Goal: Transaction & Acquisition: Purchase product/service

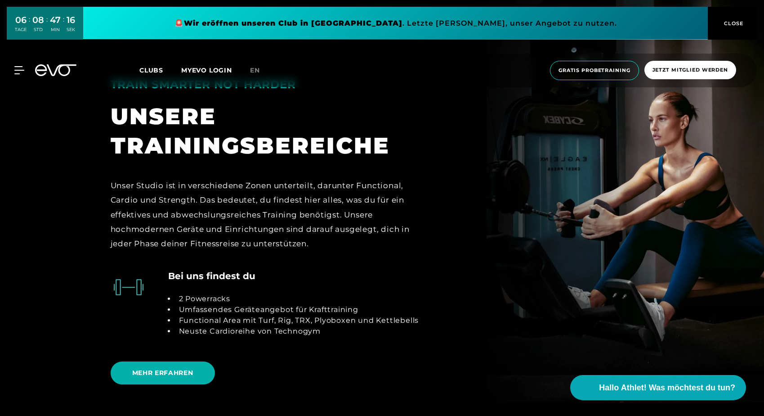
scroll to position [1891, 0]
click at [167, 368] on span "MEHR ERFAHREN" at bounding box center [162, 372] width 61 height 9
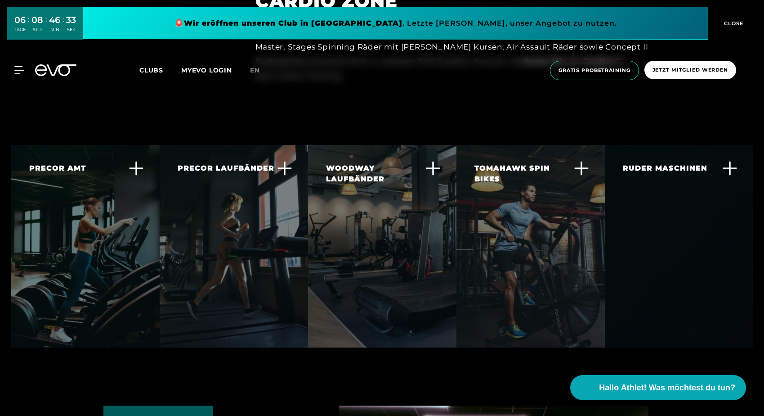
scroll to position [1699, 0]
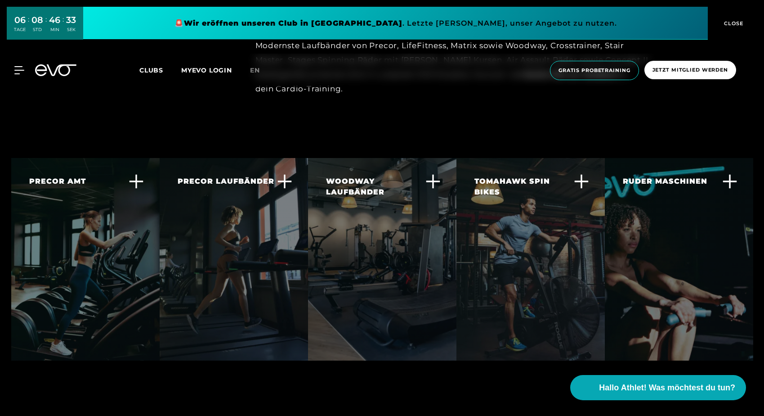
click at [732, 174] on icon at bounding box center [729, 181] width 15 height 15
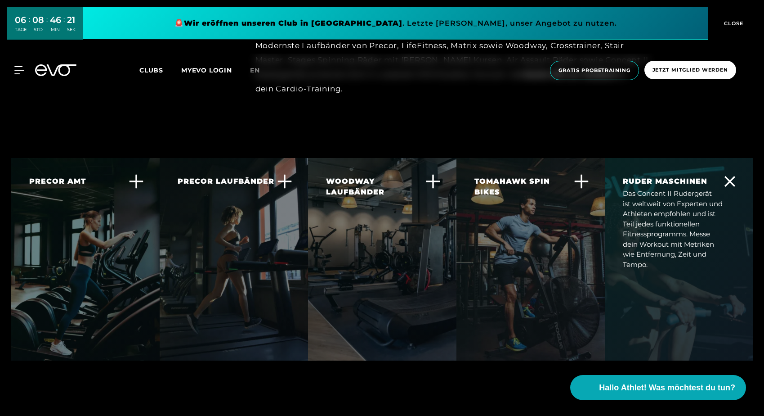
click at [728, 176] on icon at bounding box center [730, 181] width 11 height 11
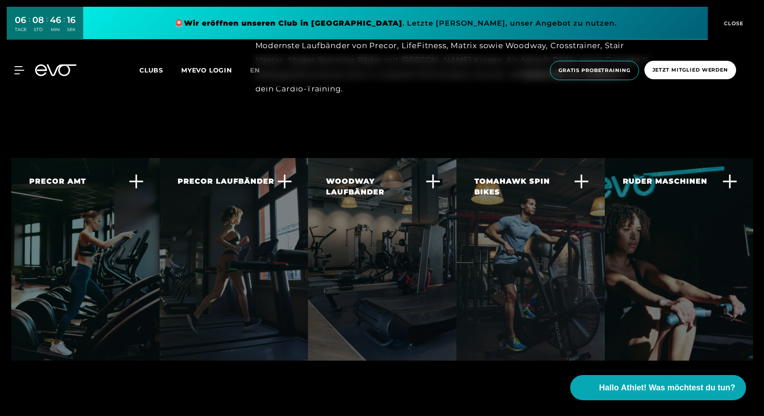
click at [582, 174] on icon at bounding box center [581, 181] width 15 height 15
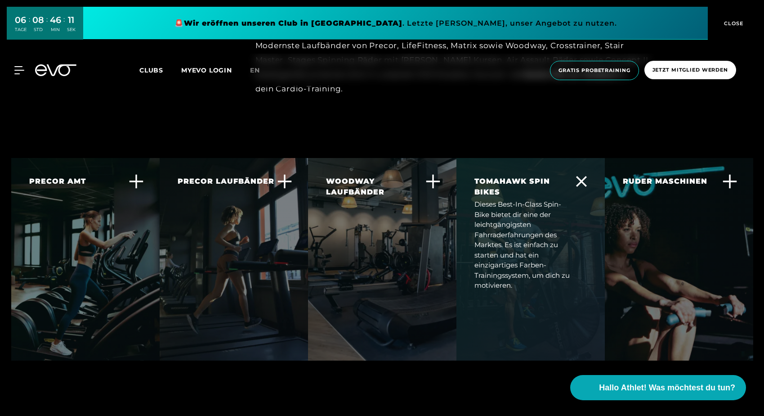
click at [582, 176] on icon at bounding box center [581, 181] width 11 height 11
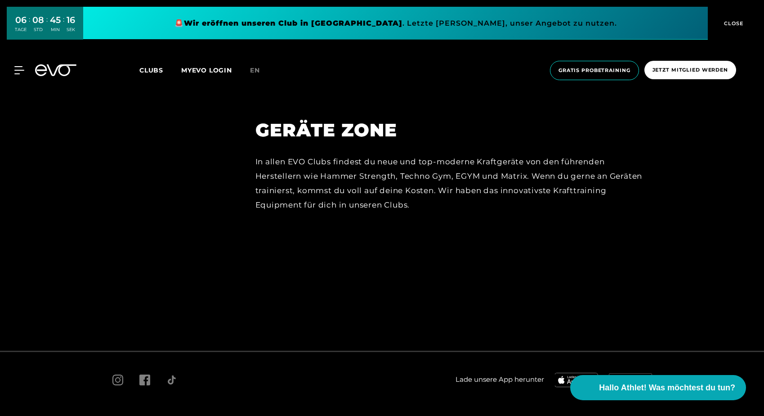
scroll to position [4054, 0]
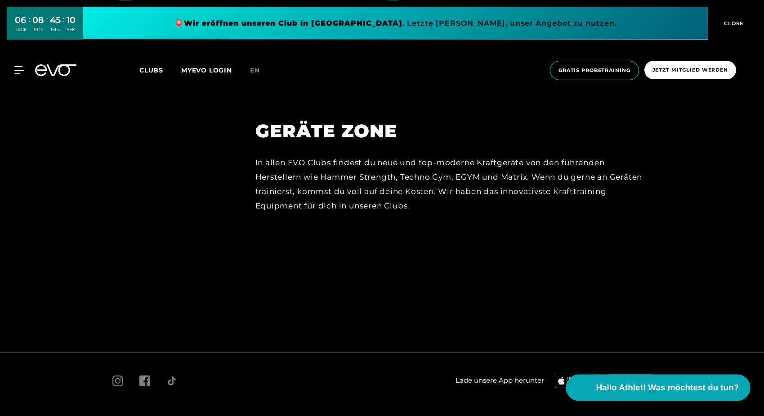
click at [620, 387] on span "Hallo Athlet! Was möchtest du tun?" at bounding box center [668, 387] width 143 height 13
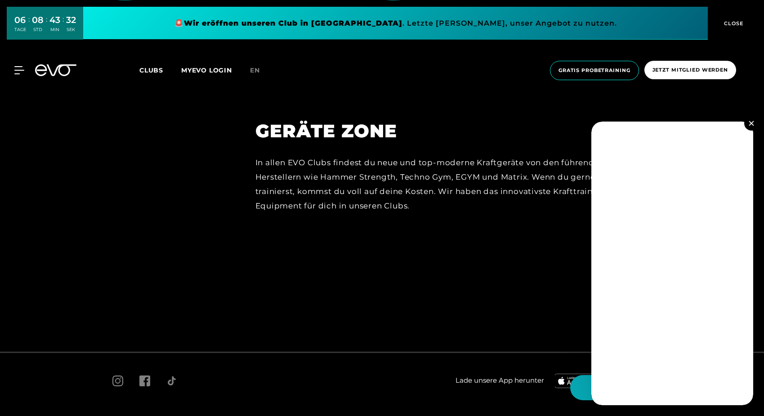
click at [752, 123] on img at bounding box center [751, 123] width 5 height 5
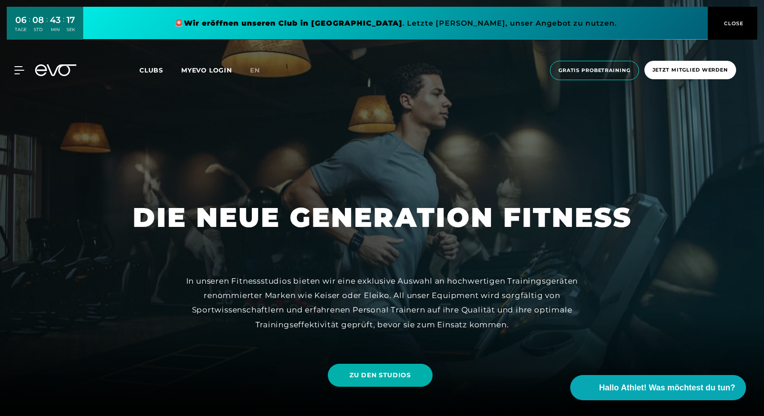
scroll to position [0, 0]
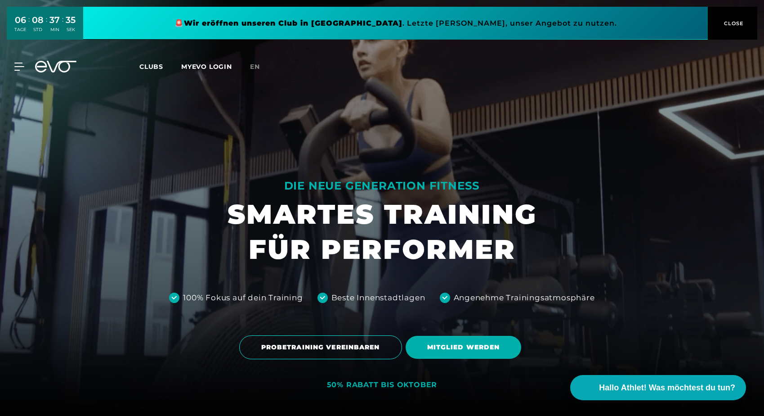
click at [149, 67] on span "Clubs" at bounding box center [151, 67] width 24 height 8
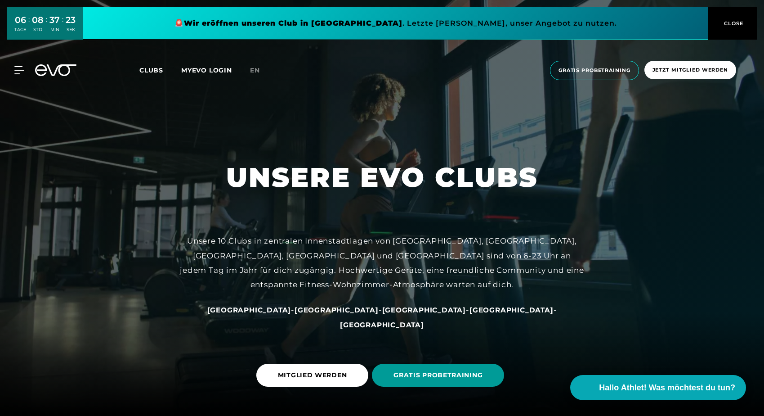
click at [469, 376] on span "GRATIS PROBETRAINING" at bounding box center [438, 374] width 89 height 9
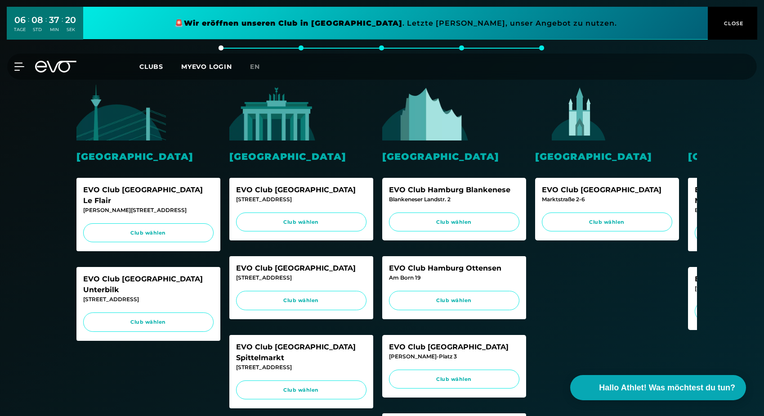
scroll to position [186, 0]
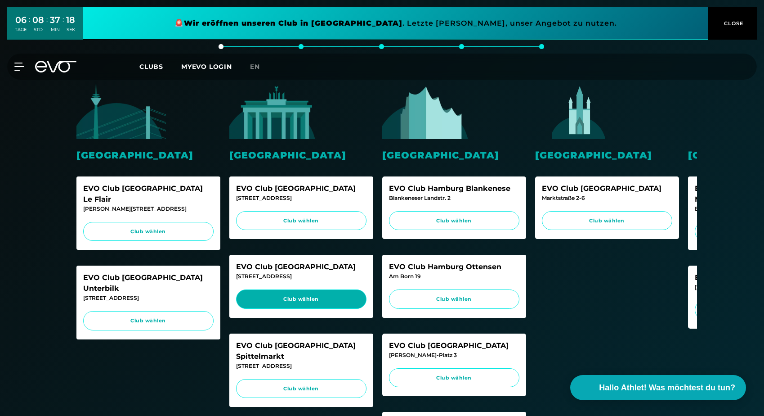
click at [342, 297] on span "Club wählen" at bounding box center [301, 299] width 113 height 8
click at [154, 65] on span "Clubs" at bounding box center [151, 67] width 24 height 8
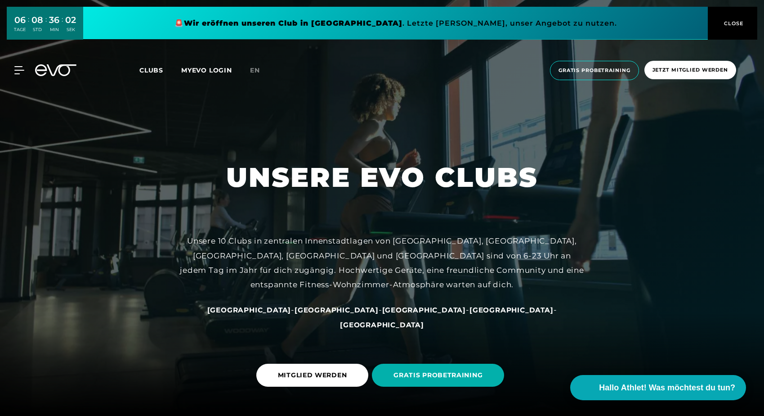
click at [155, 72] on span "Clubs" at bounding box center [151, 70] width 24 height 8
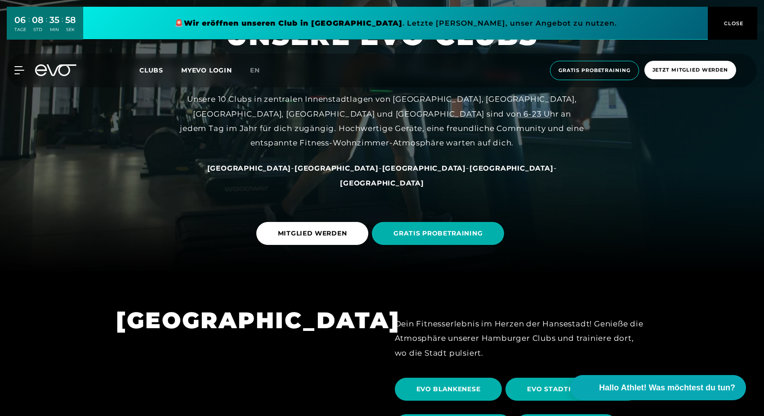
scroll to position [97, 0]
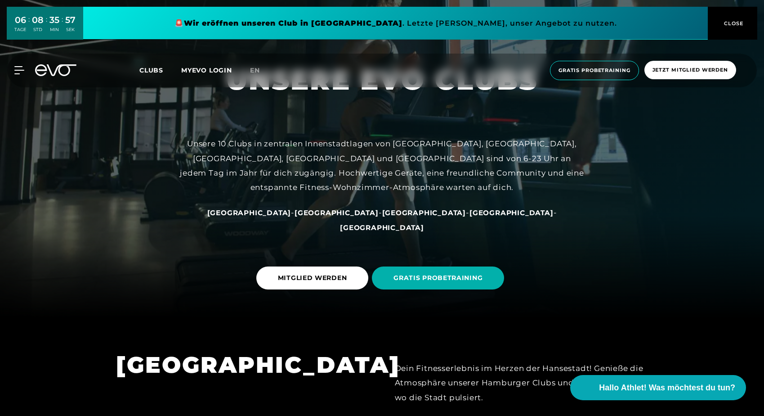
click at [325, 217] on span "[GEOGRAPHIC_DATA]" at bounding box center [337, 212] width 84 height 9
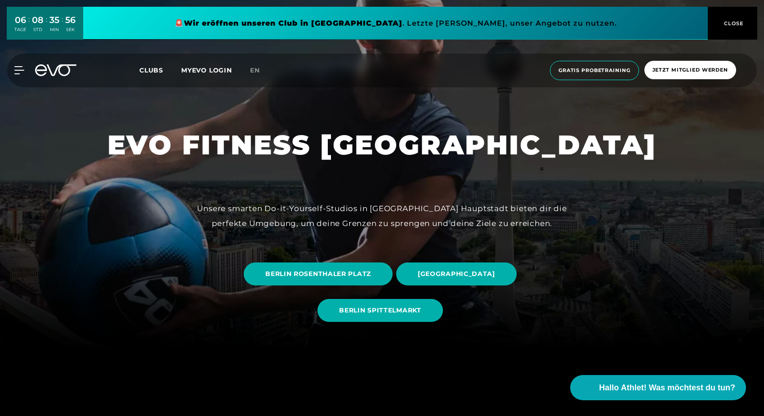
scroll to position [75, 0]
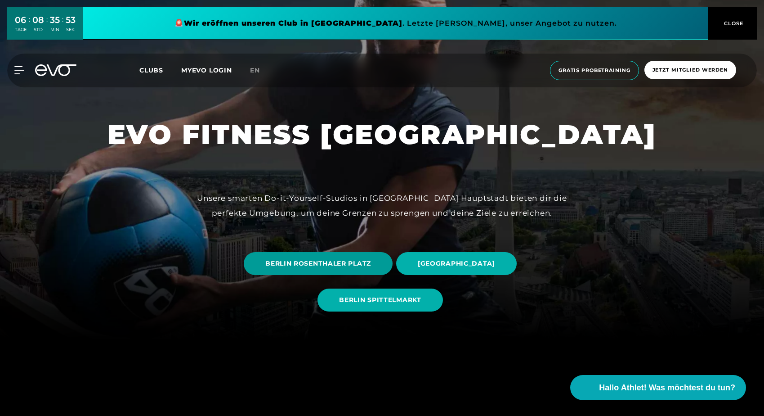
click at [350, 263] on span "BERLIN ROSENTHALER PLATZ" at bounding box center [318, 263] width 106 height 9
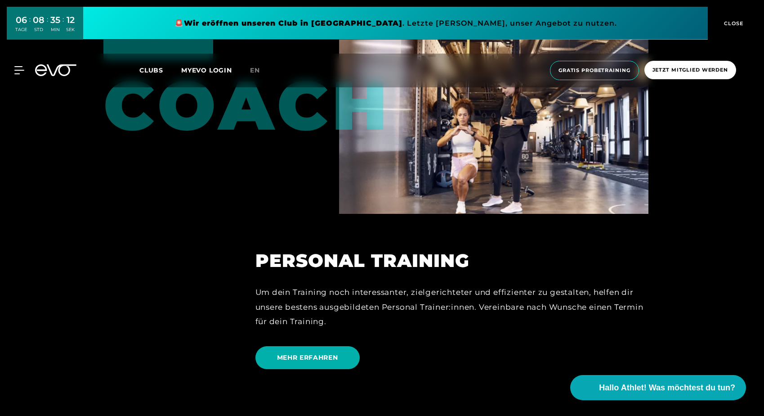
scroll to position [2334, 0]
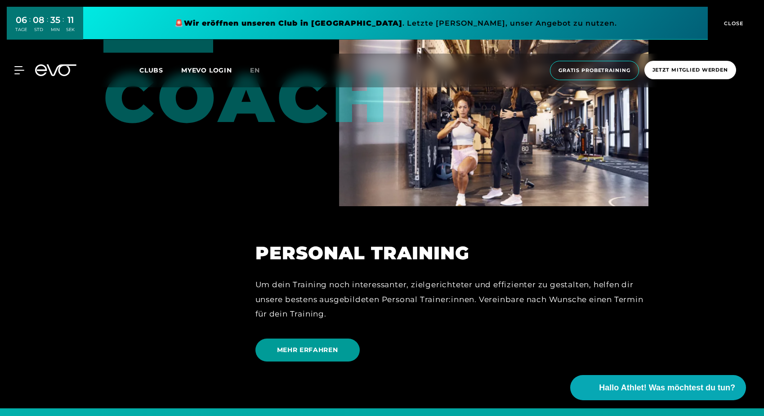
click at [310, 345] on span "MEHR ERFAHREN" at bounding box center [307, 349] width 61 height 9
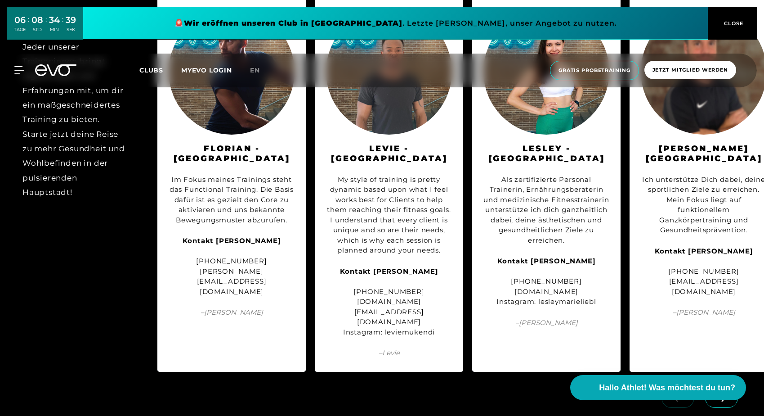
scroll to position [1065, 0]
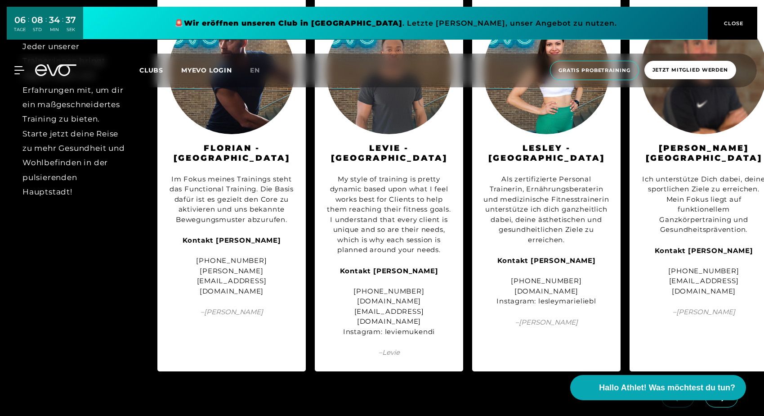
click at [727, 393] on icon at bounding box center [722, 397] width 16 height 8
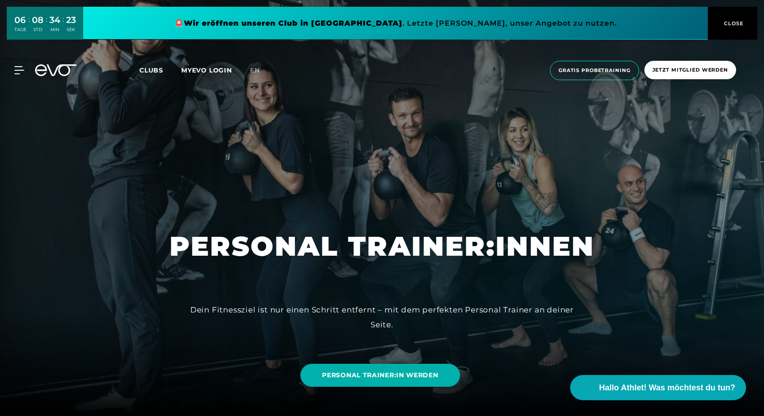
scroll to position [0, 0]
click at [611, 70] on span "Gratis Probetraining" at bounding box center [595, 71] width 72 height 8
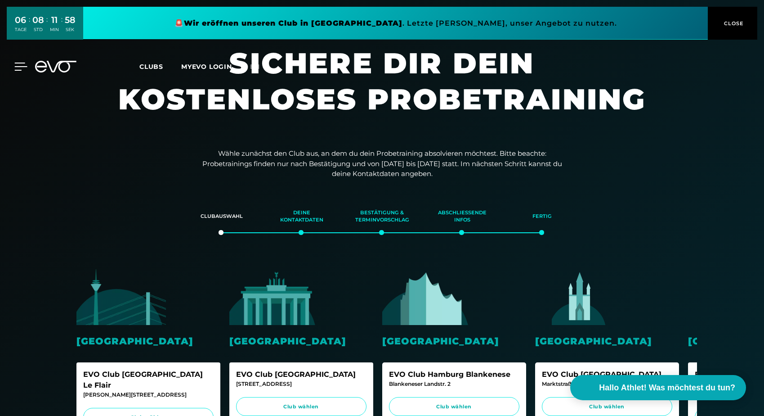
click at [19, 67] on icon at bounding box center [20, 67] width 13 height 8
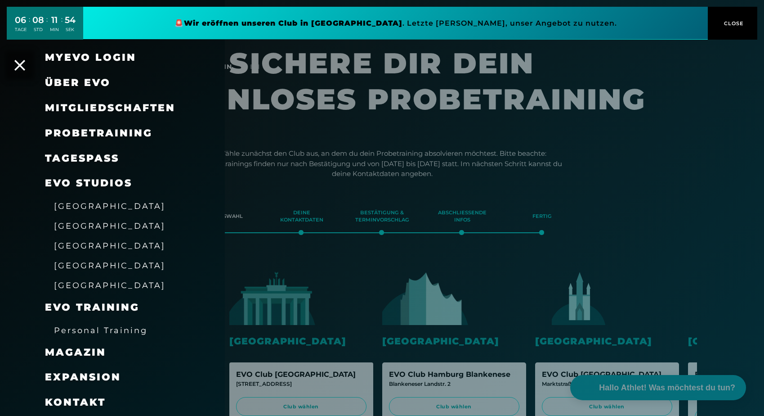
click at [110, 106] on span "Mitgliedschaften" at bounding box center [110, 108] width 130 height 12
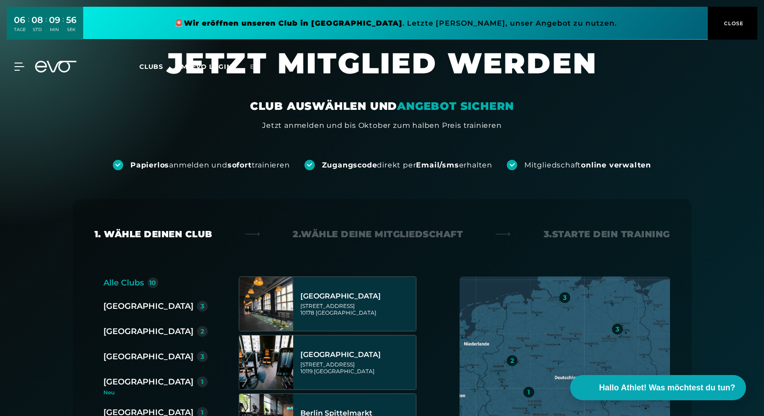
click at [732, 24] on span "CLOSE" at bounding box center [733, 23] width 22 height 8
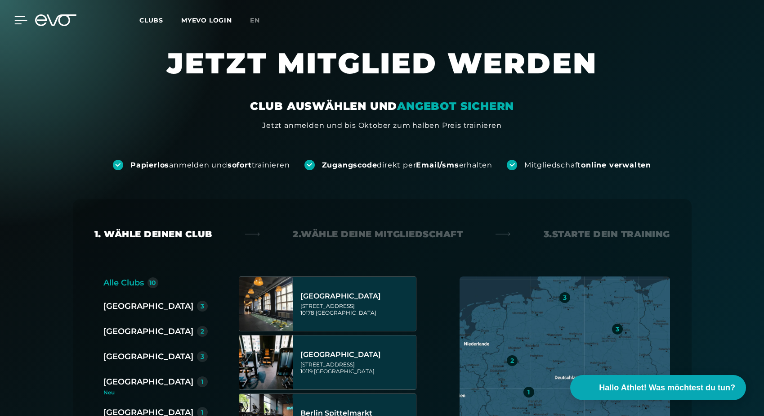
click at [18, 20] on icon at bounding box center [21, 20] width 13 height 7
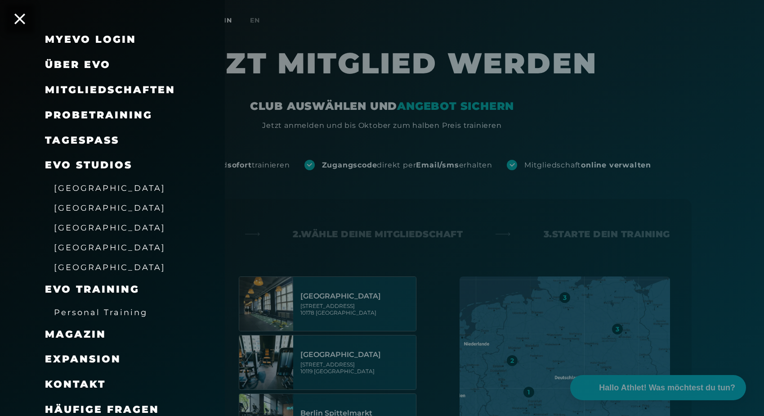
scroll to position [18, 0]
click at [123, 404] on span "Häufige Fragen" at bounding box center [102, 410] width 114 height 12
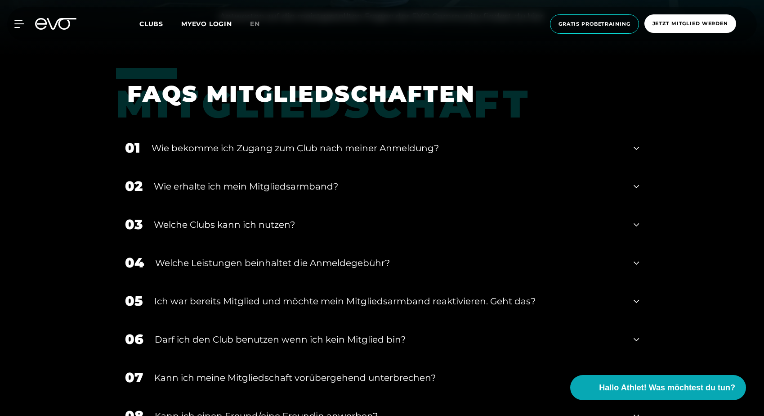
scroll to position [383, 0]
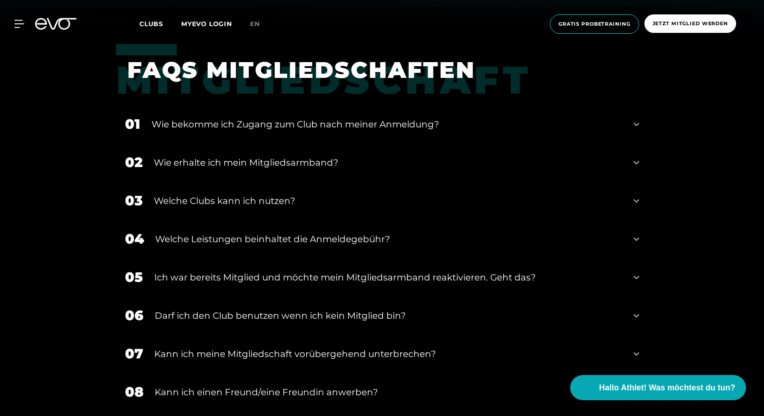
click at [636, 122] on icon at bounding box center [636, 124] width 5 height 11
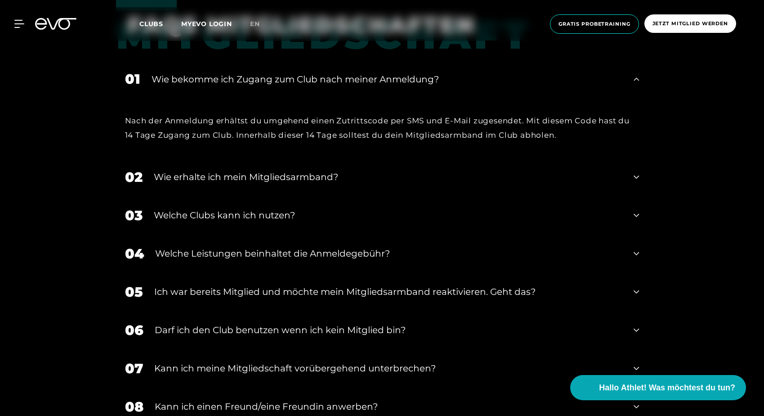
scroll to position [427, 0]
click at [637, 177] on icon at bounding box center [636, 177] width 5 height 11
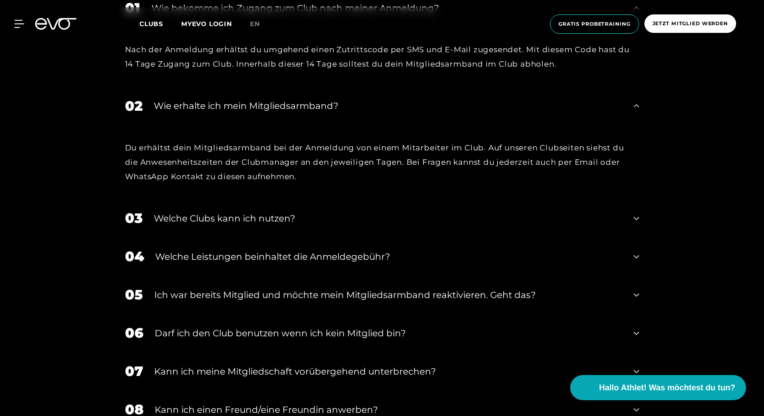
scroll to position [502, 0]
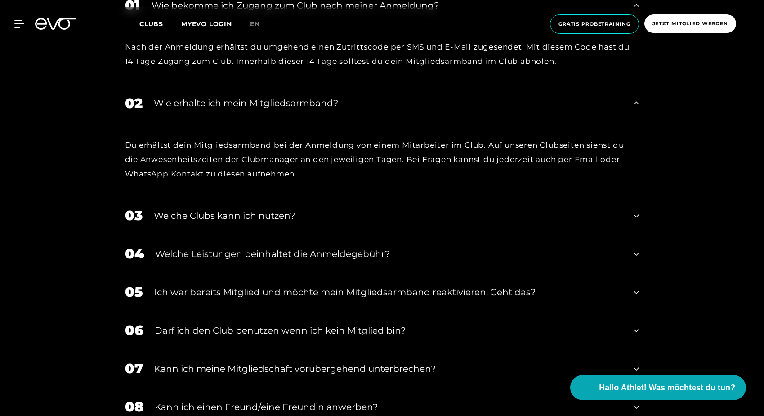
click at [637, 212] on icon at bounding box center [636, 215] width 5 height 11
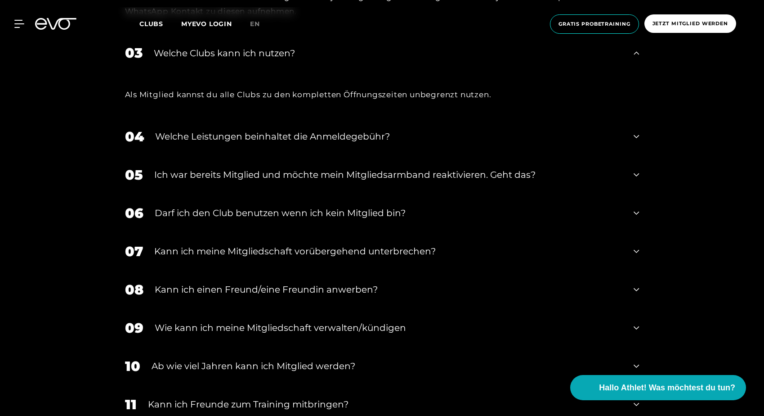
scroll to position [673, 0]
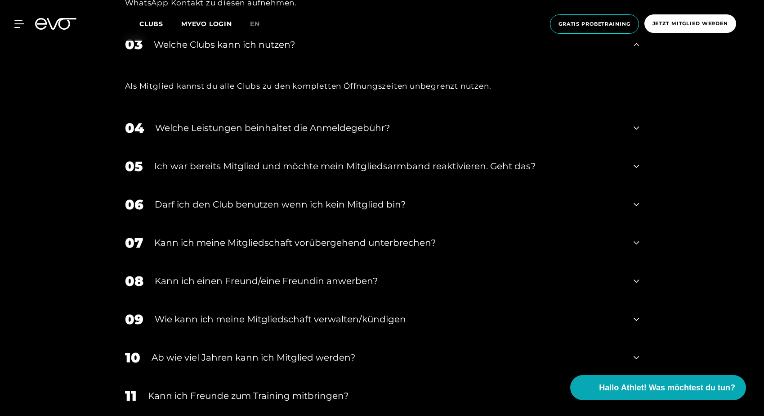
click at [636, 202] on icon at bounding box center [636, 204] width 5 height 11
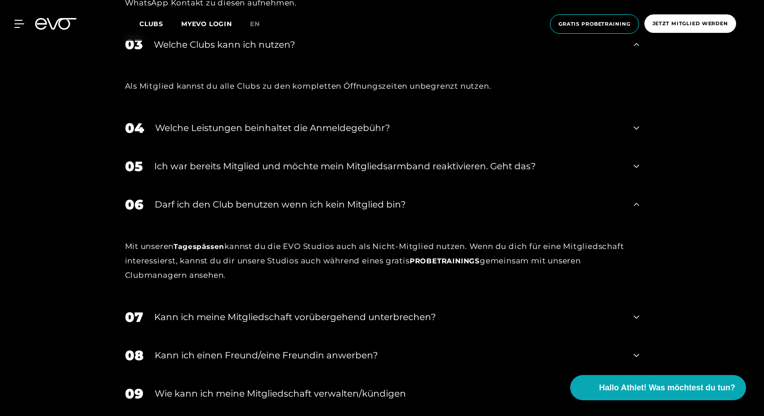
click at [458, 260] on span "Probetrainings" at bounding box center [445, 260] width 70 height 9
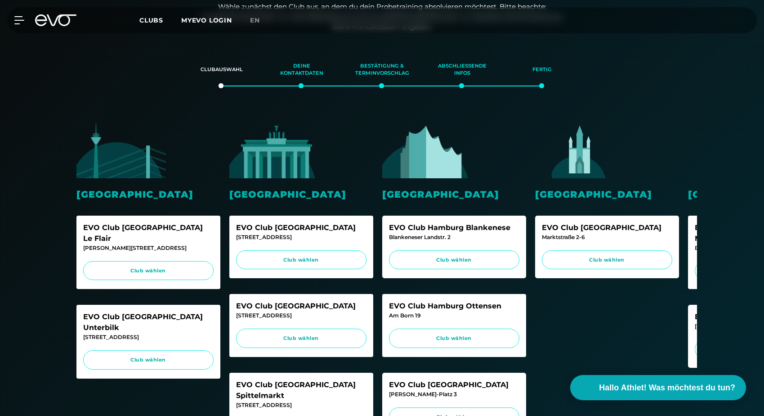
scroll to position [163, 0]
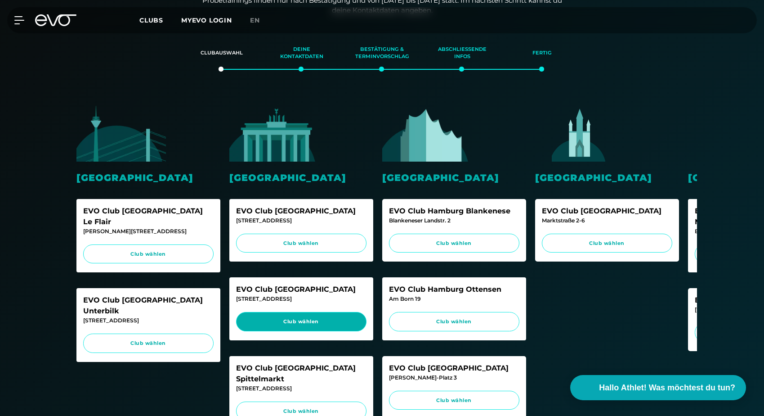
click at [336, 322] on span "Club wählen" at bounding box center [301, 322] width 113 height 8
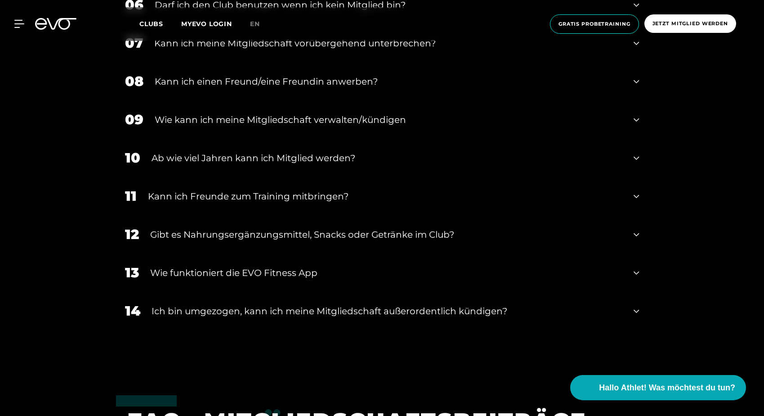
scroll to position [697, 0]
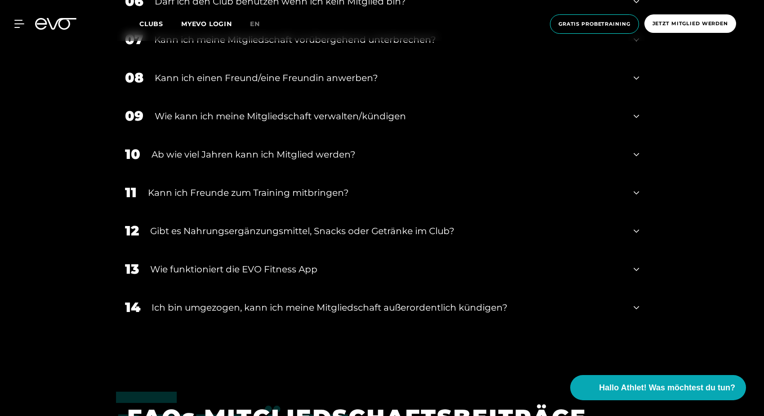
click at [338, 194] on div "Kann ich Freunde zum Training mitbringen?" at bounding box center [385, 192] width 475 height 13
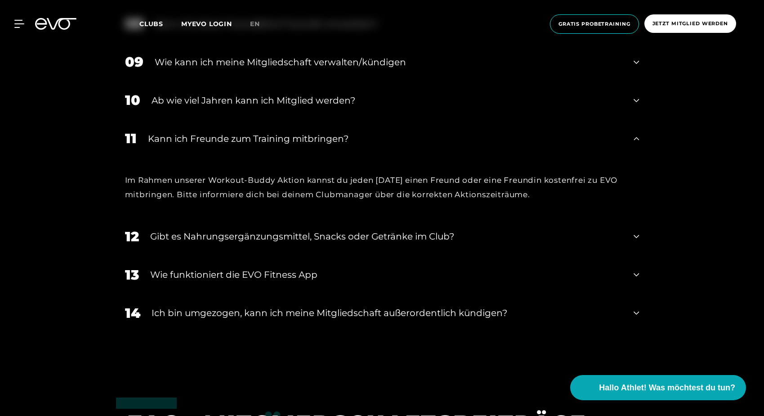
scroll to position [754, 0]
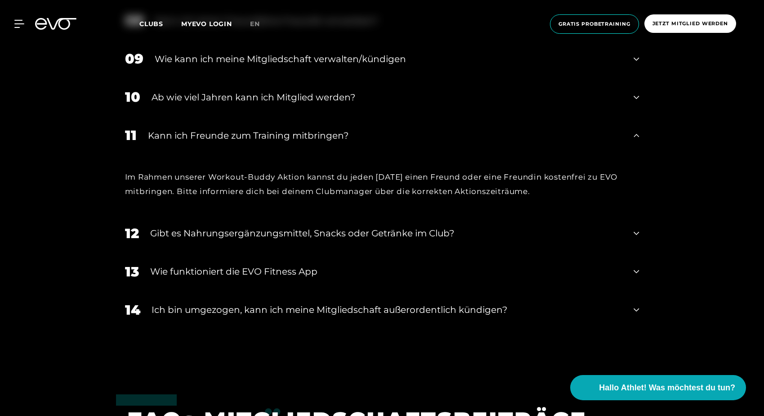
click at [442, 236] on div "Gibt es Nahrungsergänzungsmittel, Snacks oder Getränke im Club?" at bounding box center [386, 232] width 473 height 13
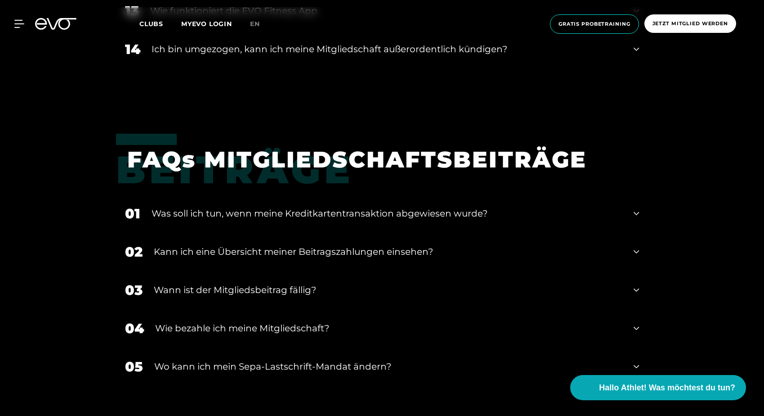
scroll to position [1060, 0]
click at [434, 251] on div "Kann ich eine Übersicht meiner Beitragszahlungen einsehen?" at bounding box center [388, 250] width 469 height 13
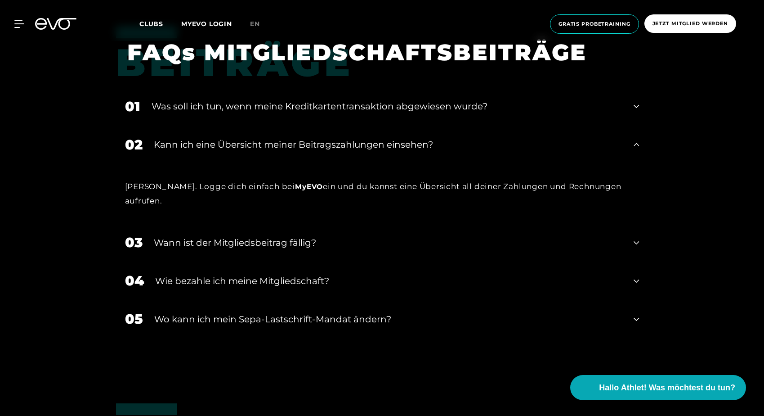
scroll to position [1167, 0]
click at [428, 274] on div "Wie bezahle ich meine Mitgliedschaft?" at bounding box center [389, 280] width 468 height 13
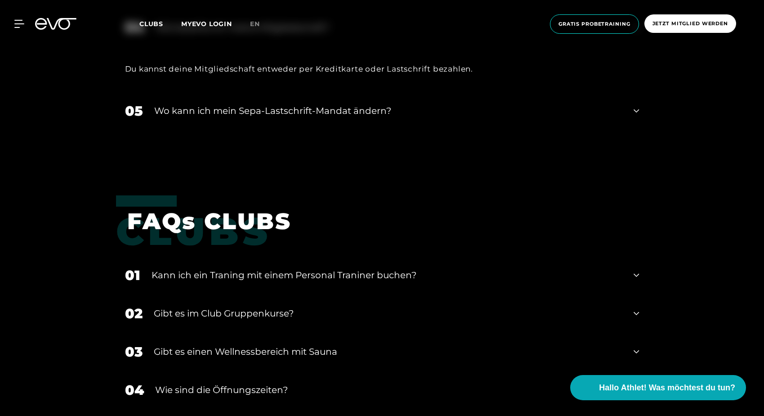
scroll to position [1420, 0]
click at [428, 268] on div "Kann ich ein Traning mit einem Personal Traniner buchen?" at bounding box center [387, 274] width 471 height 13
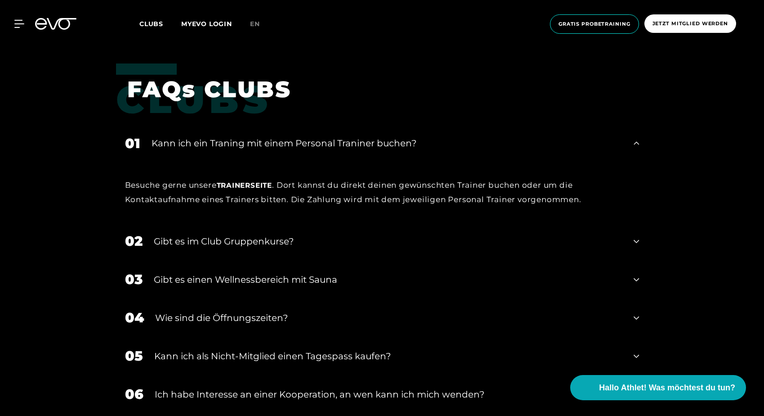
scroll to position [1554, 0]
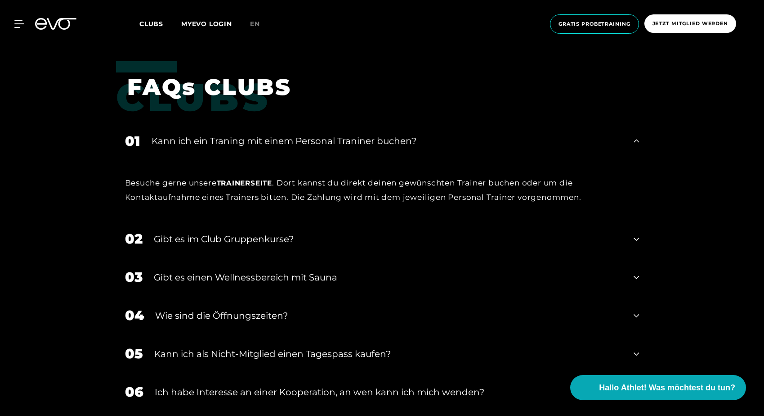
click at [386, 232] on div "﻿Gibt es im Club Gruppenkurse?" at bounding box center [388, 238] width 469 height 13
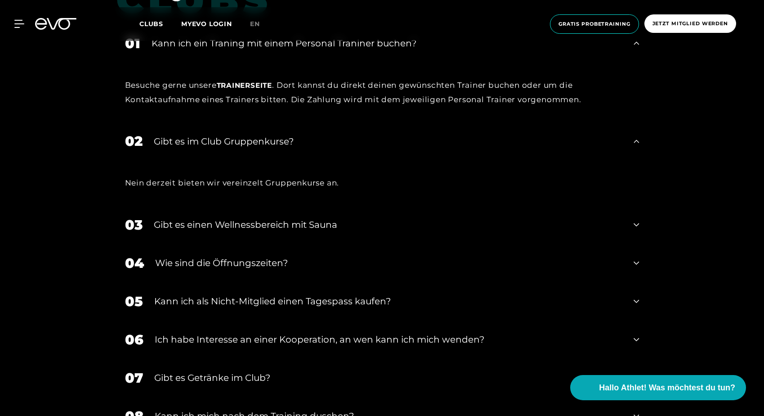
scroll to position [1660, 0]
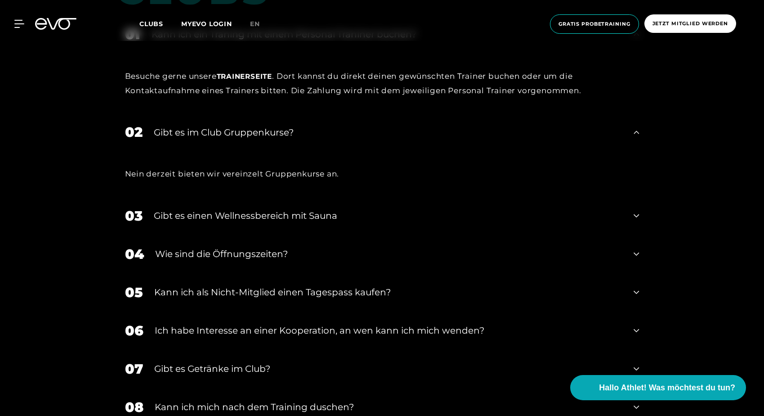
click at [368, 209] on div "Gibt es einen Wellnessbereich mit Sauna" at bounding box center [388, 215] width 469 height 13
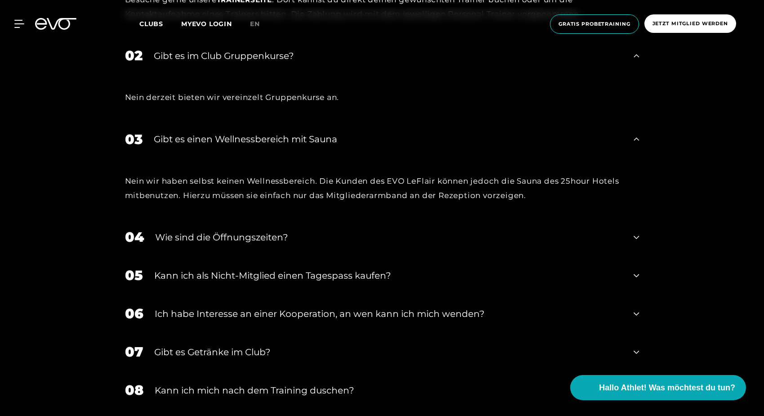
scroll to position [1761, 0]
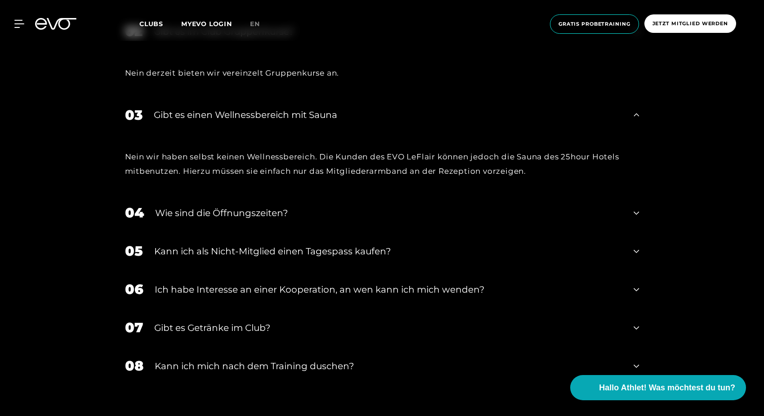
click at [369, 206] on div "Wie sind die Öffnungszeiten?" at bounding box center [389, 212] width 468 height 13
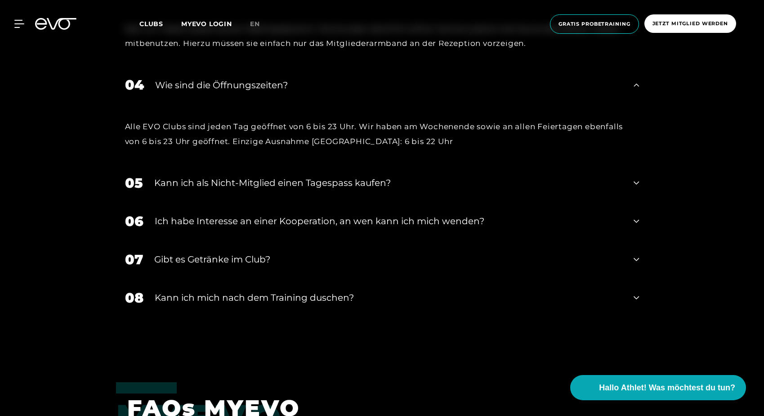
scroll to position [1896, 0]
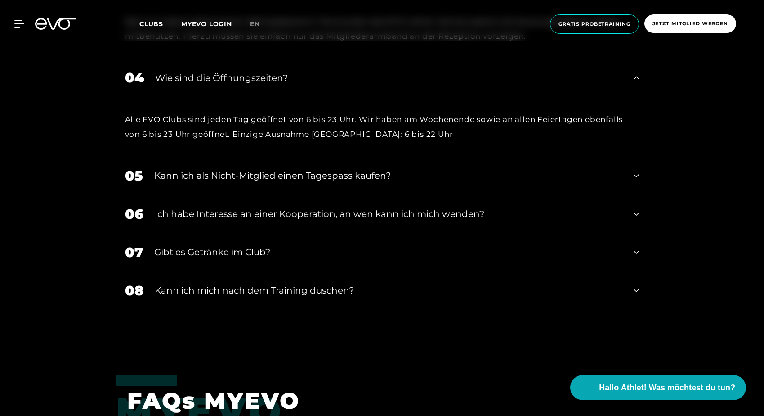
click at [374, 169] on div "Kann ich als Nicht-Mitglied einen Tagespass kaufen?" at bounding box center [388, 175] width 469 height 13
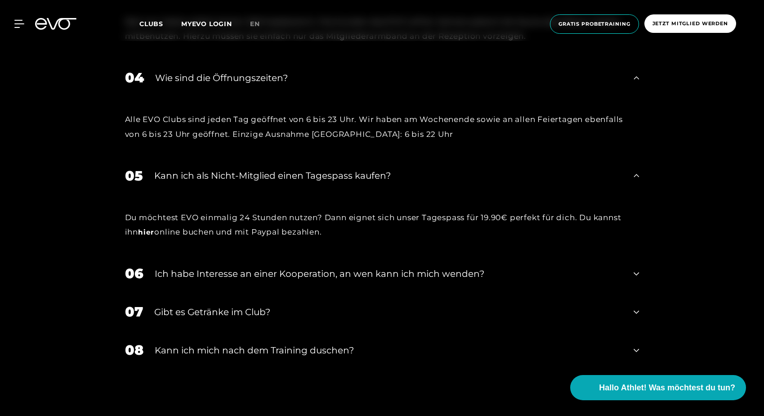
click at [151, 228] on link "hier" at bounding box center [146, 232] width 16 height 9
click at [246, 343] on div "Kann ich mich nach dem Training duschen?" at bounding box center [389, 349] width 468 height 13
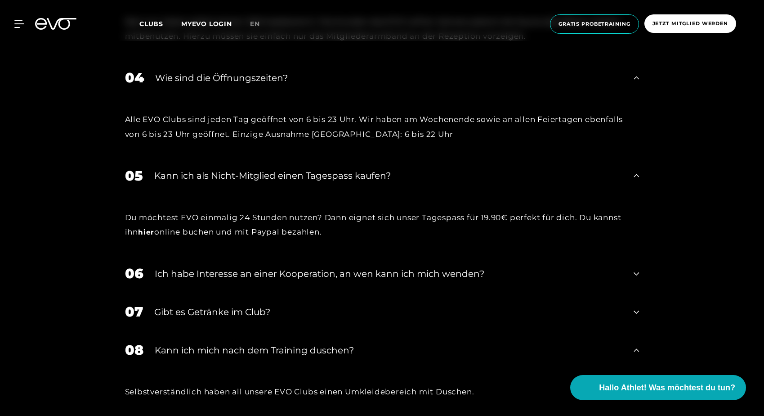
click at [246, 343] on div "Kann ich mich nach dem Training duschen?" at bounding box center [389, 349] width 468 height 13
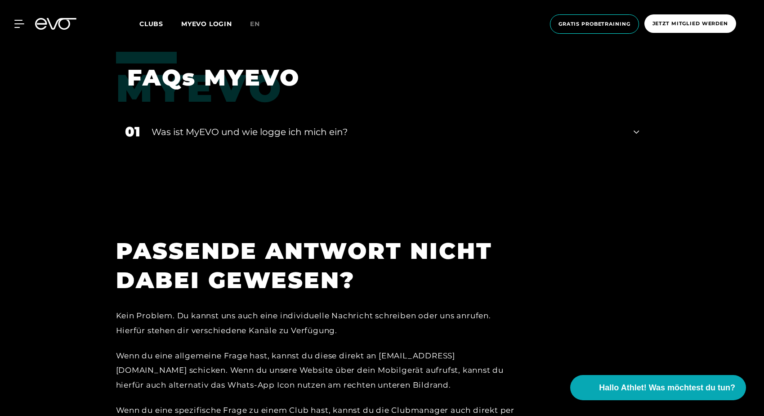
scroll to position [2279, 0]
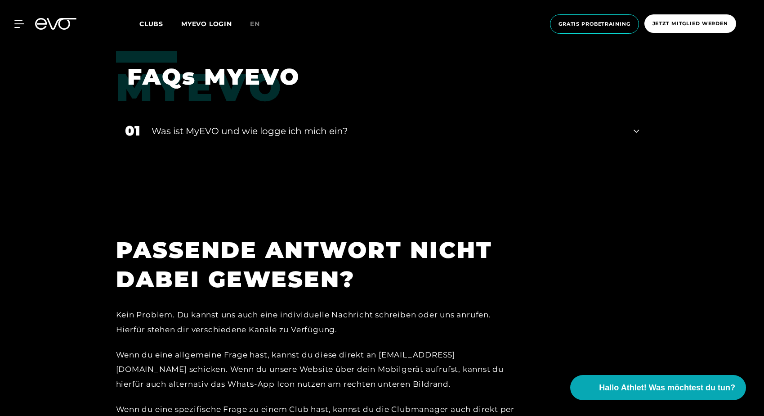
click at [272, 124] on div "Was ist MyEVO und wie logge ich mich ein?" at bounding box center [387, 130] width 471 height 13
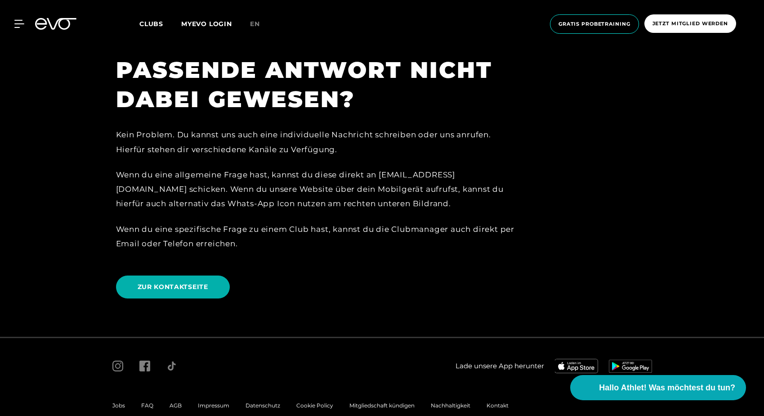
scroll to position [2588, 0]
click at [204, 283] on span "ZUR KONTAKTSEITE" at bounding box center [173, 287] width 71 height 9
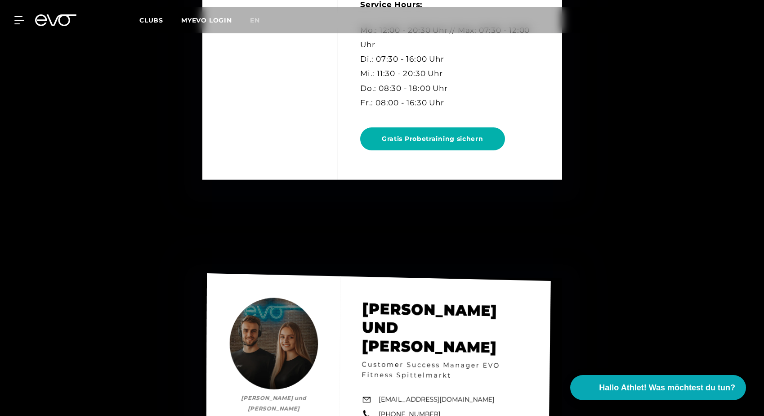
scroll to position [2572, 0]
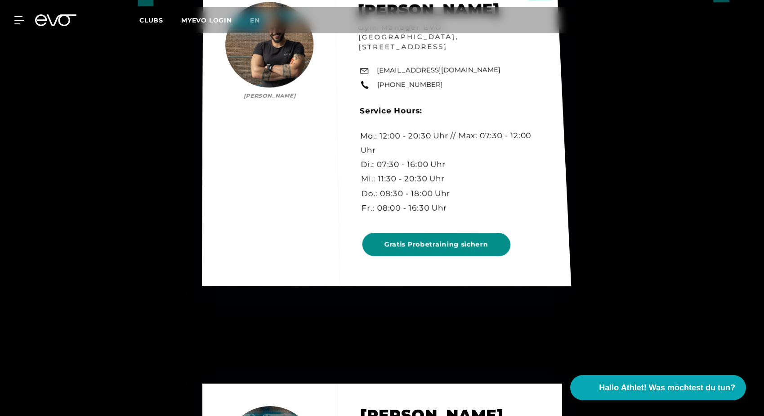
click at [404, 239] on span "Gratis Probetraining sichern" at bounding box center [436, 243] width 104 height 9
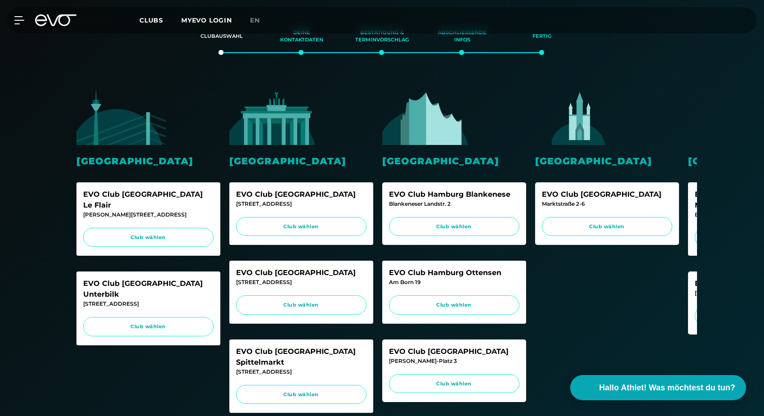
scroll to position [180, 0]
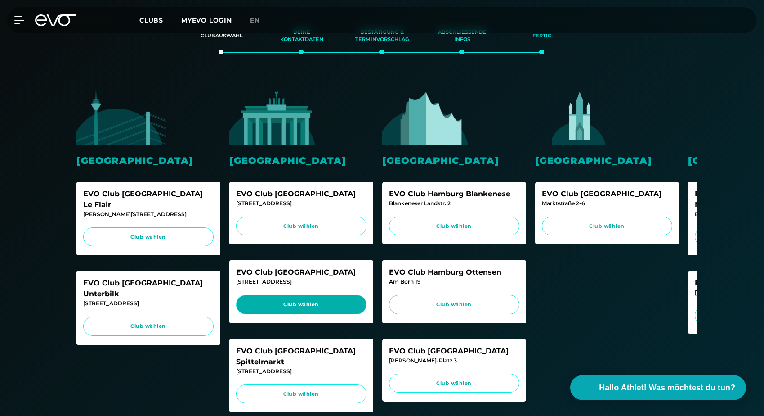
click at [331, 305] on span "Club wählen" at bounding box center [301, 305] width 113 height 8
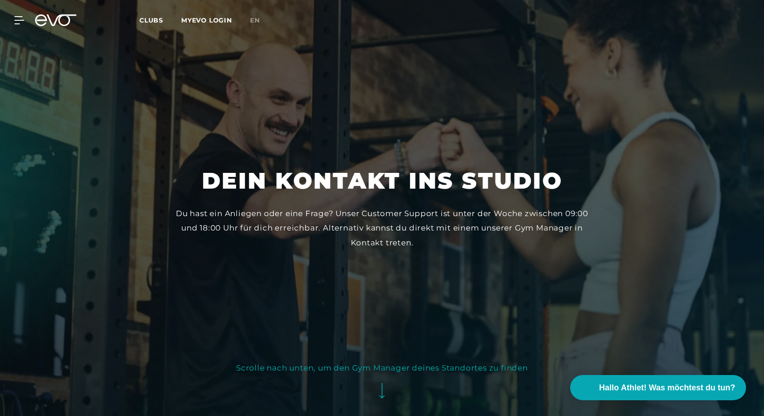
click at [21, 20] on icon at bounding box center [18, 20] width 9 height 7
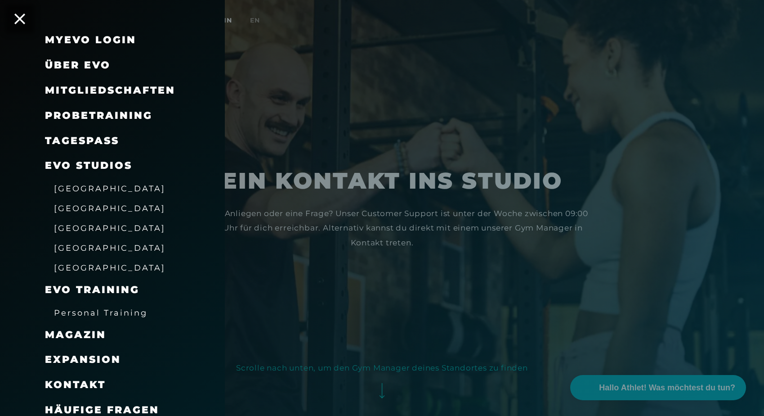
click at [90, 87] on span "Mitgliedschaften" at bounding box center [110, 90] width 130 height 12
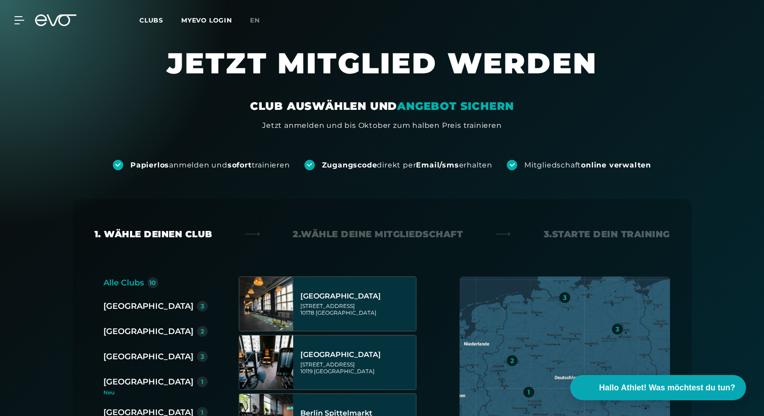
click at [157, 22] on span "Clubs" at bounding box center [151, 20] width 24 height 8
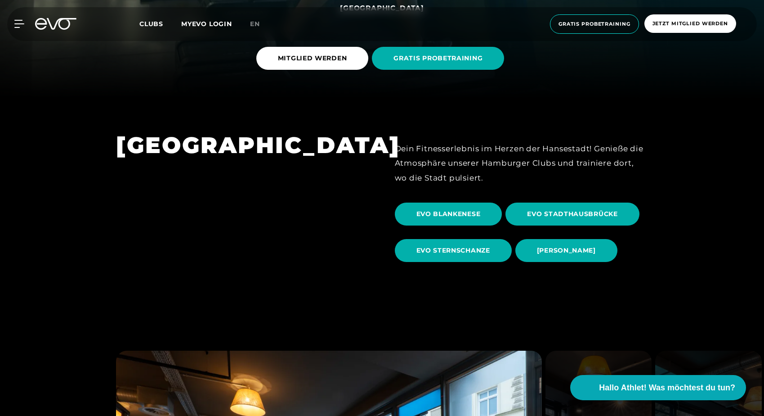
scroll to position [264, 0]
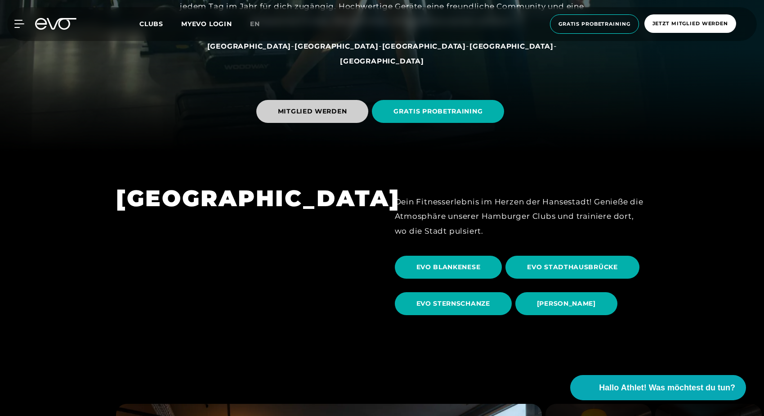
click at [314, 110] on span "MITGLIED WERDEN" at bounding box center [312, 111] width 69 height 9
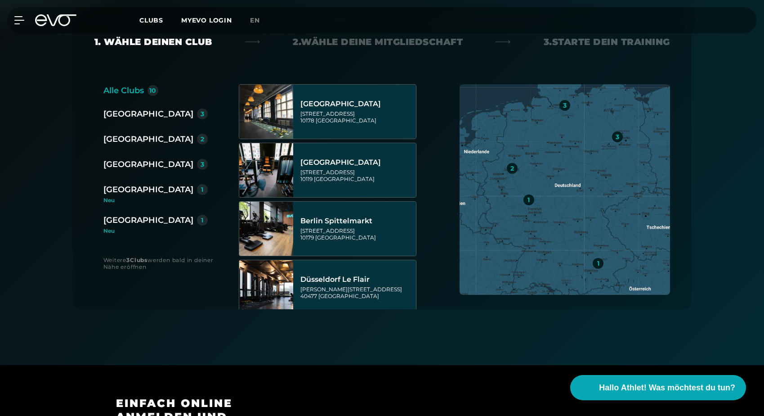
scroll to position [193, 0]
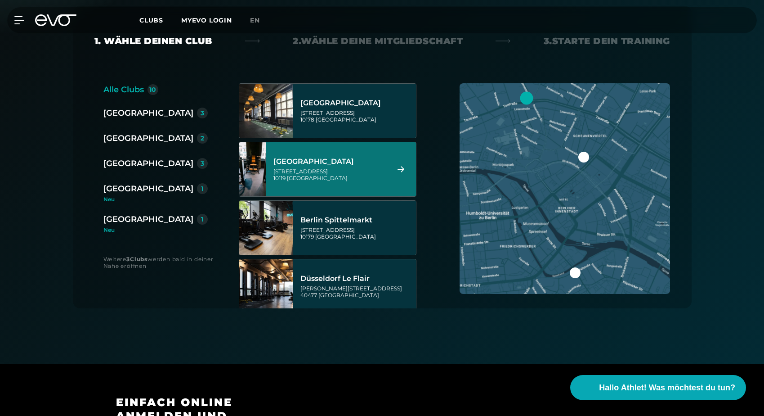
click at [329, 164] on div "Berlin Rosenthaler Platz" at bounding box center [330, 161] width 113 height 9
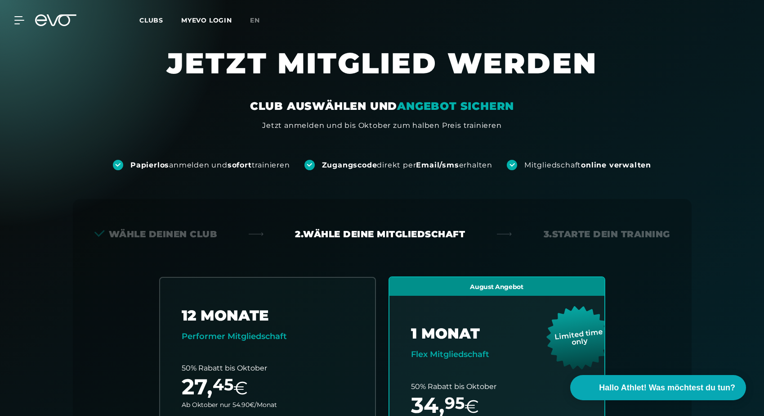
scroll to position [0, 0]
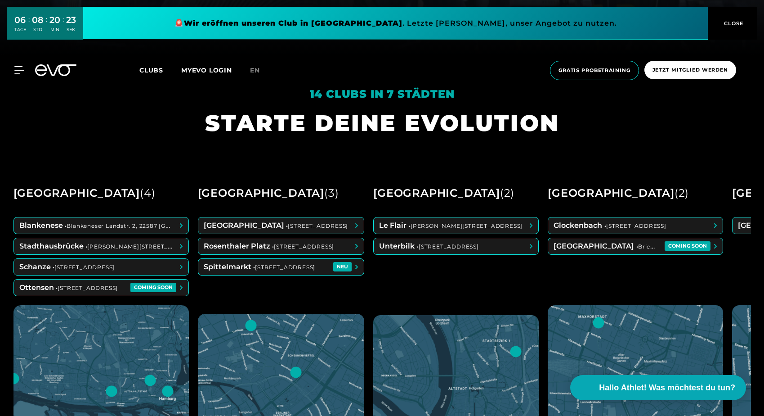
scroll to position [346, 0]
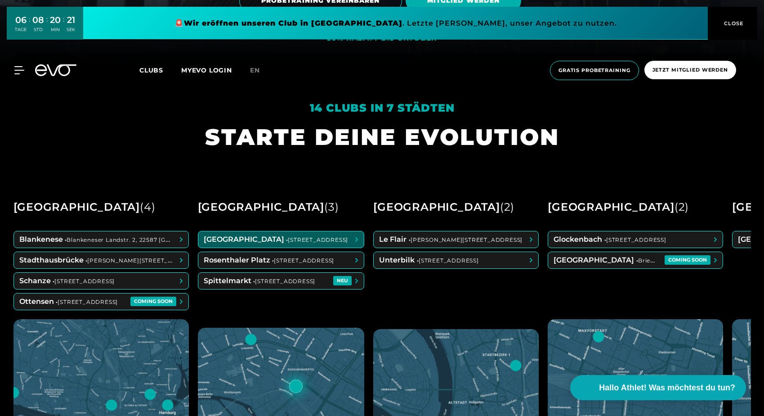
click at [323, 239] on span at bounding box center [281, 239] width 166 height 16
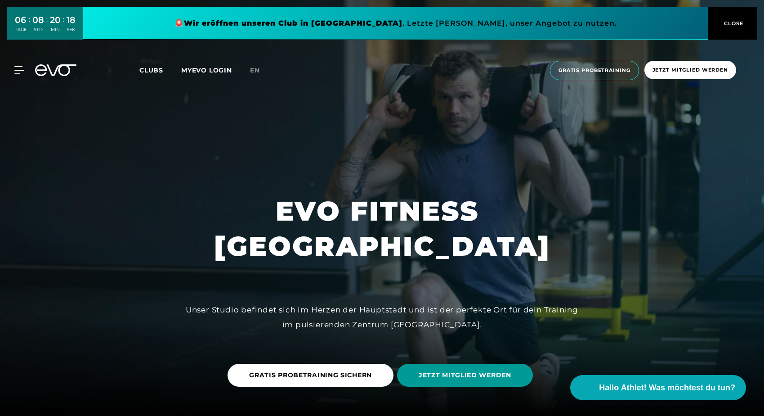
click at [433, 374] on span "JETZT MITGLIED WERDEN" at bounding box center [465, 374] width 93 height 9
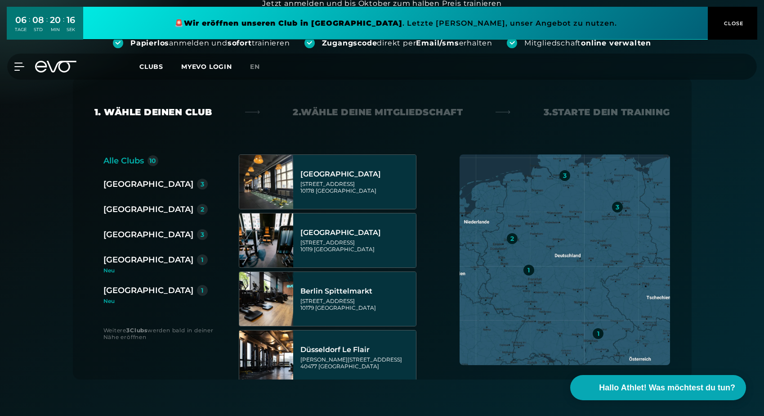
scroll to position [123, 0]
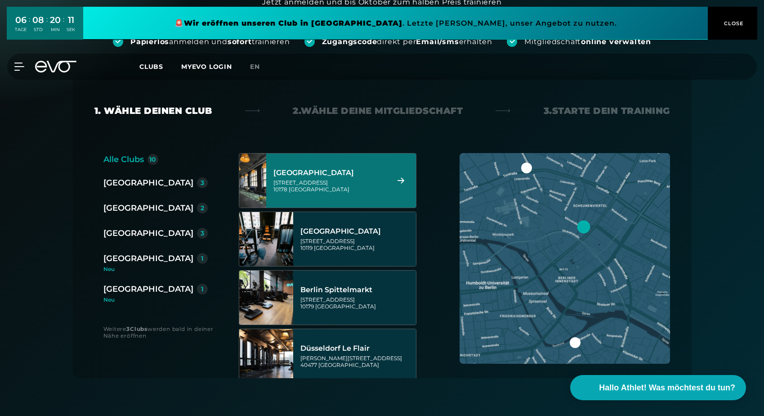
click at [391, 184] on div "Berlin Alexanderplatz Rosa-Luxemburg-Straße 14 10178 Berlin" at bounding box center [341, 180] width 150 height 54
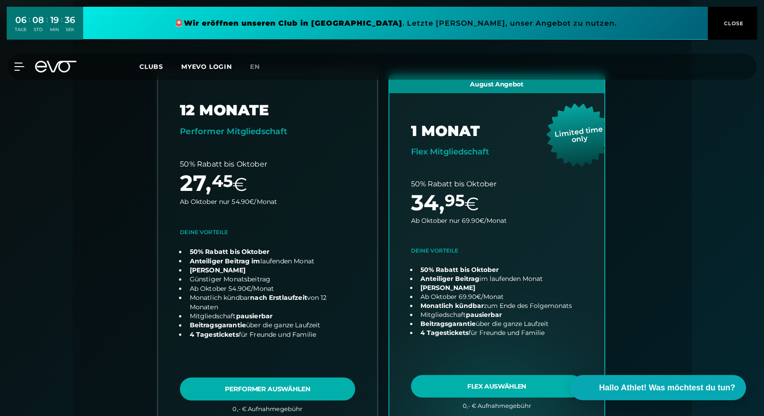
scroll to position [125, 0]
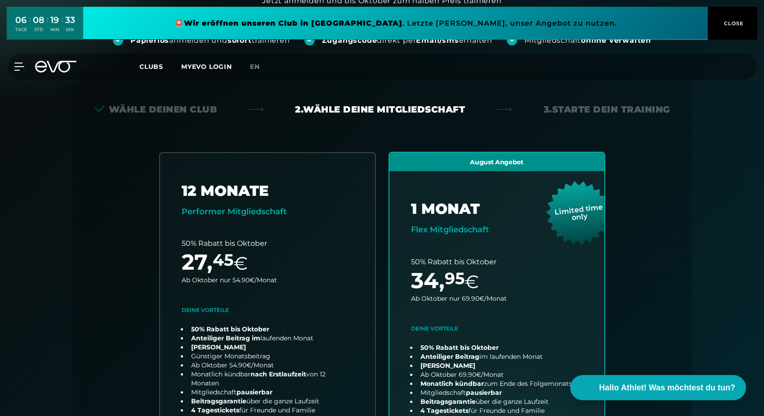
click at [437, 123] on div "Back Wähle deinen Club 2. Wähle deine Mitgliedschaft 3. Starte dein Training Al…" at bounding box center [382, 298] width 619 height 448
click at [728, 24] on span "CLOSE" at bounding box center [733, 23] width 22 height 8
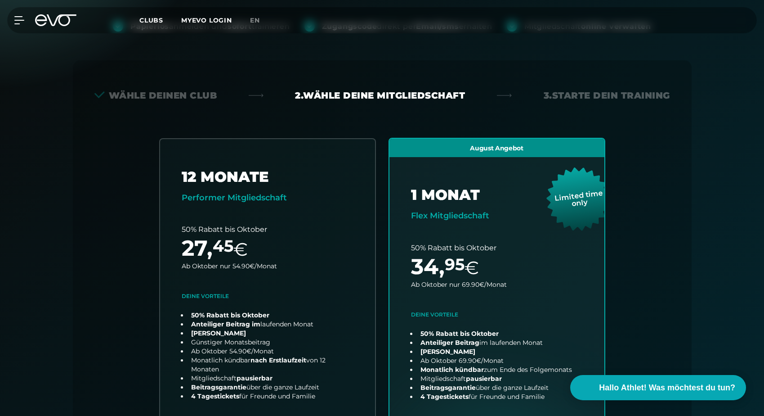
scroll to position [130, 0]
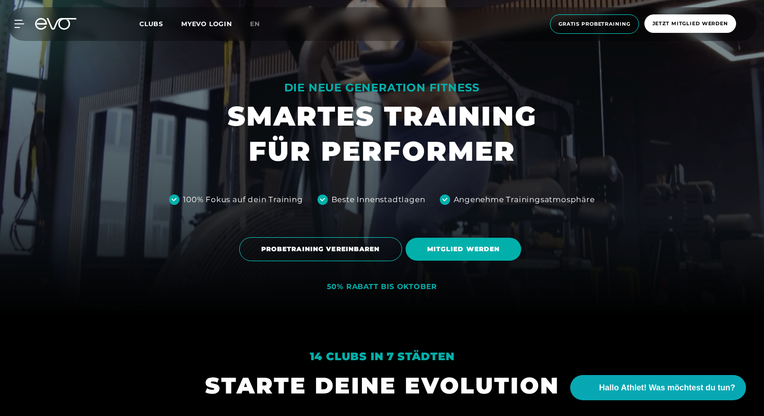
scroll to position [128, 0]
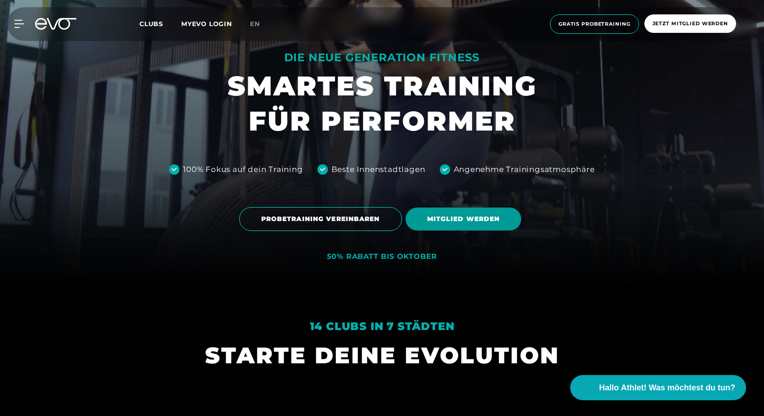
click at [454, 219] on span "MITGLIED WERDEN" at bounding box center [463, 218] width 73 height 9
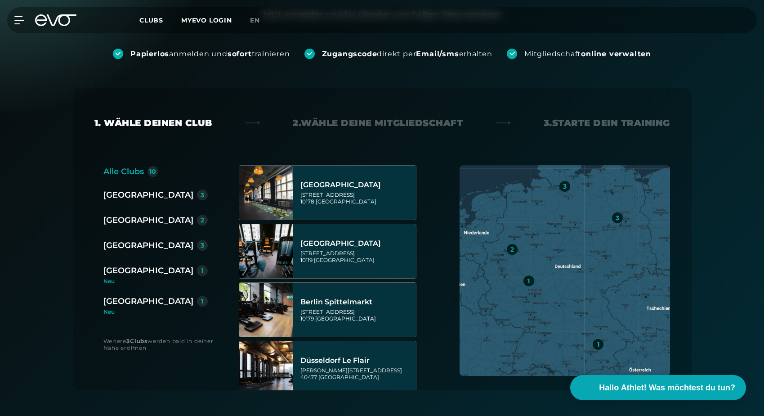
scroll to position [113, 0]
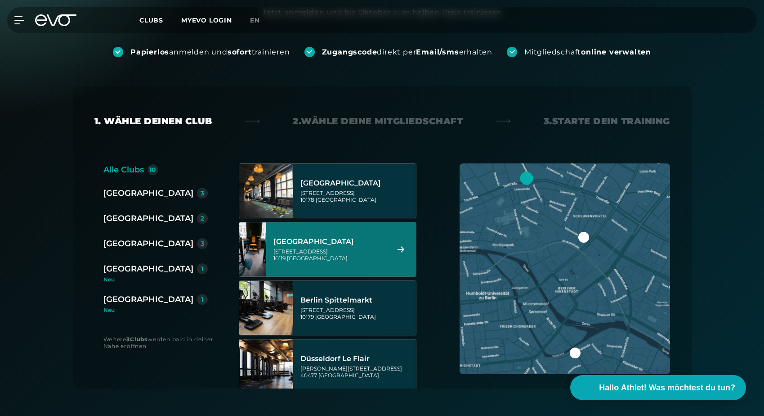
click at [376, 247] on div "Berlin Rosenthaler Platz Torstraße 125 10119 Berlin" at bounding box center [330, 249] width 113 height 40
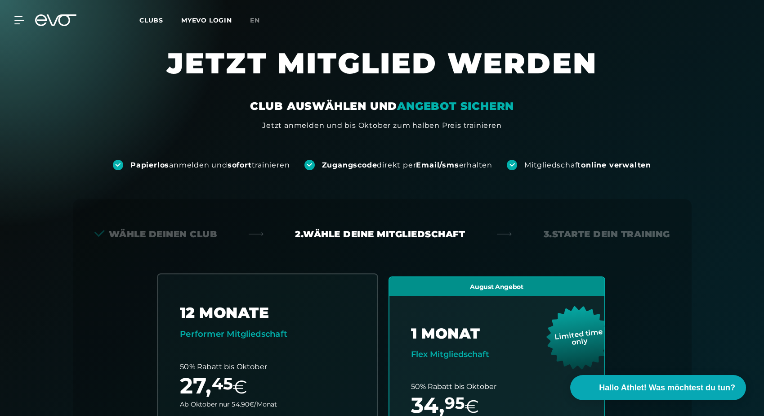
scroll to position [0, 0]
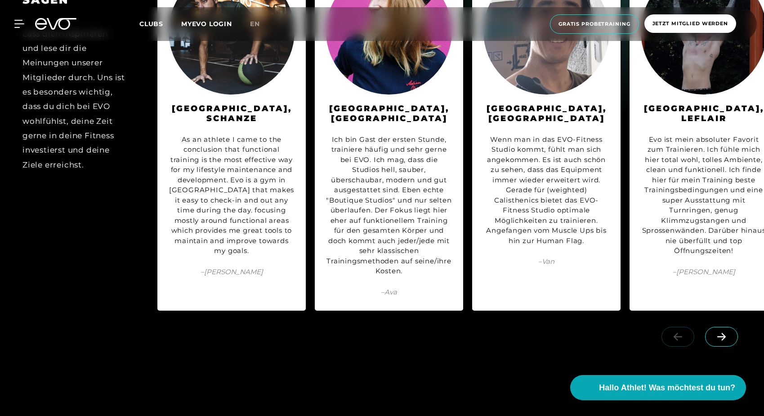
scroll to position [4137, 0]
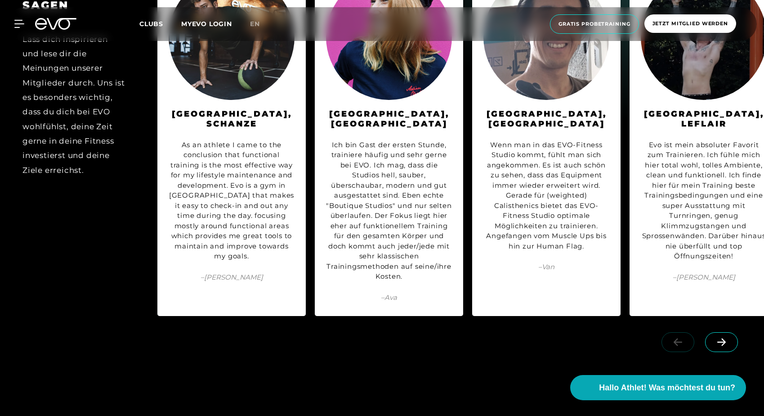
click at [727, 338] on icon at bounding box center [722, 342] width 16 height 8
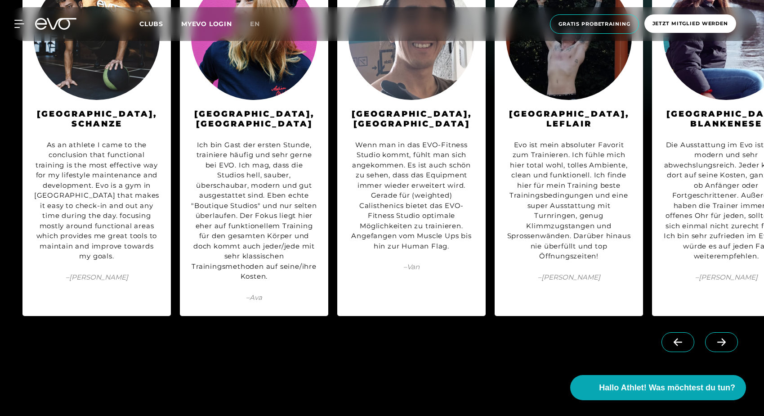
scroll to position [0, 165]
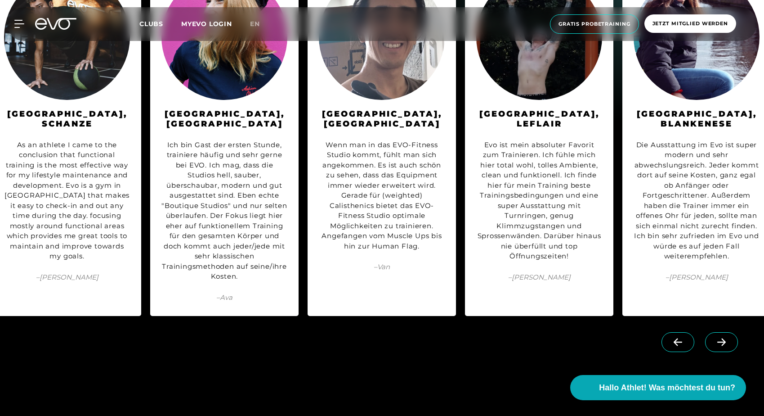
click at [724, 338] on icon at bounding box center [722, 342] width 9 height 8
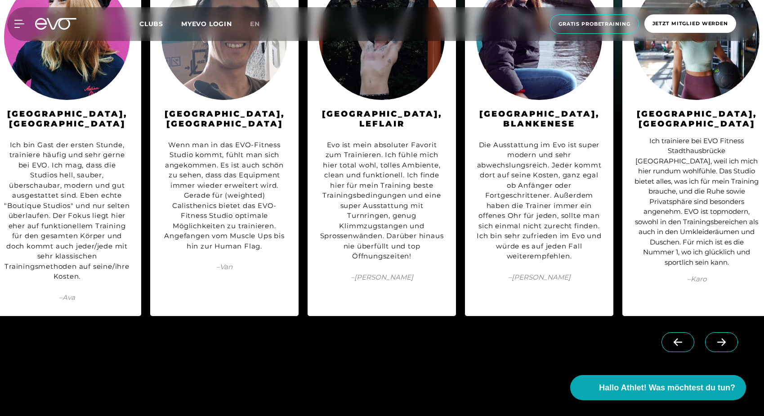
click at [724, 338] on icon at bounding box center [722, 342] width 9 height 8
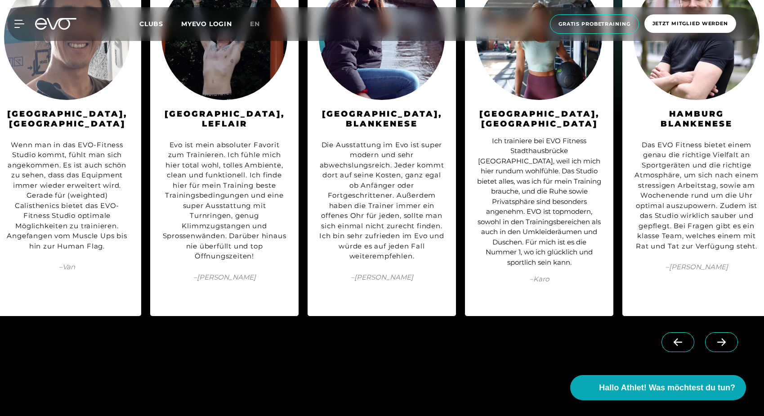
click at [724, 338] on icon at bounding box center [722, 342] width 9 height 8
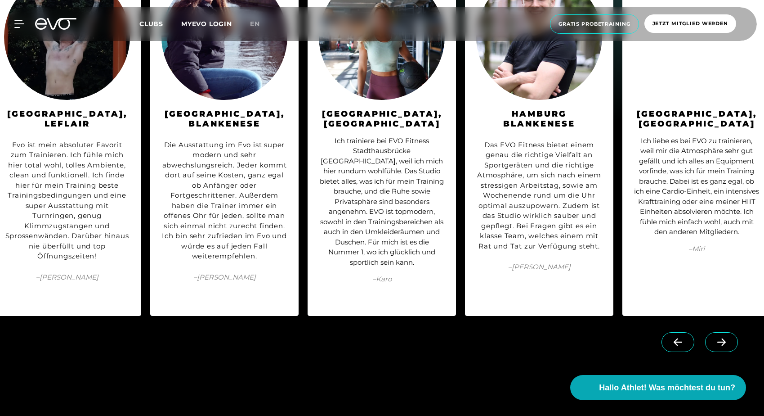
click at [724, 338] on icon at bounding box center [722, 342] width 9 height 8
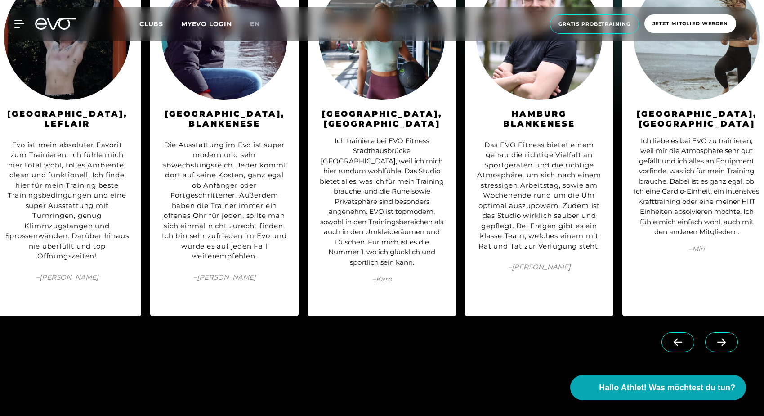
scroll to position [0, 644]
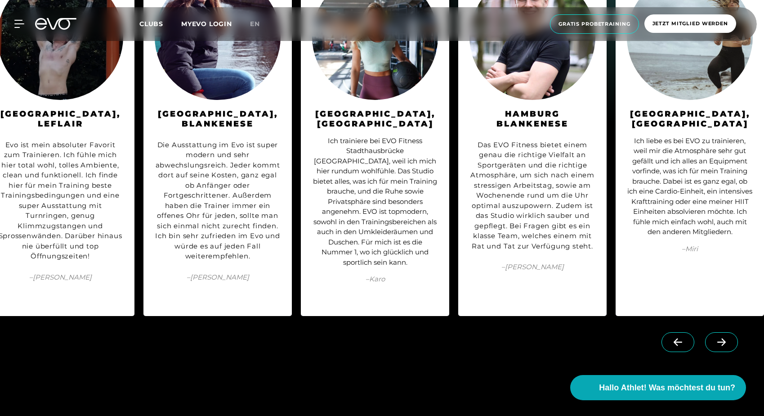
click at [724, 335] on link at bounding box center [723, 336] width 36 height 9
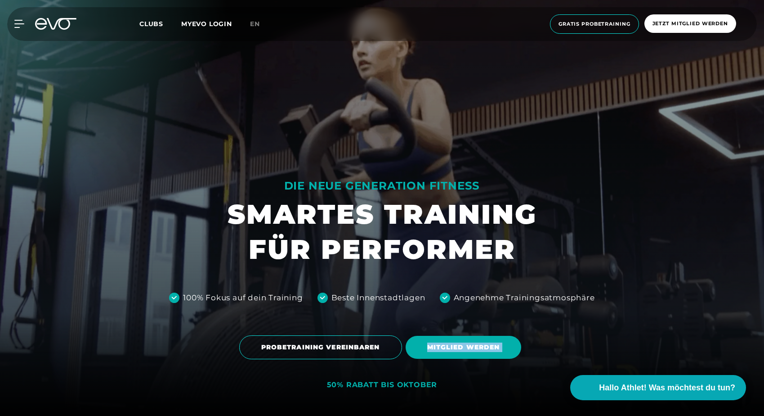
click at [724, 335] on div "PROBETRAINING VEREINBAREN MITGLIED WERDEN" at bounding box center [382, 346] width 750 height 37
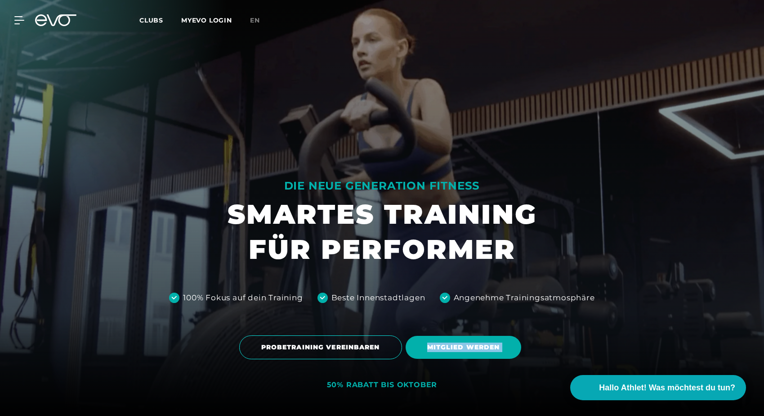
click at [155, 19] on span "Clubs" at bounding box center [151, 20] width 24 height 8
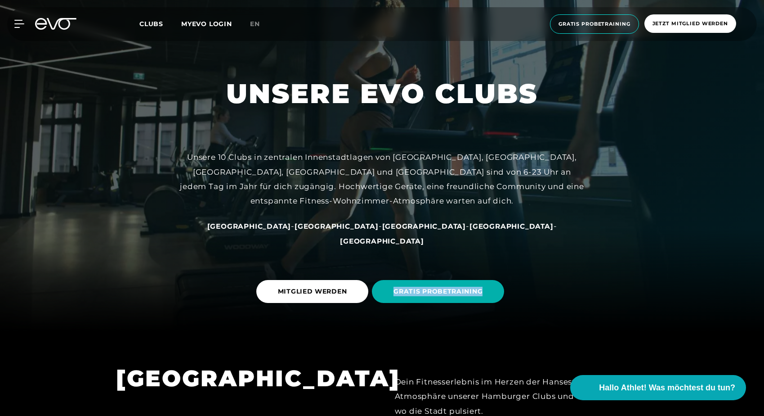
scroll to position [85, 0]
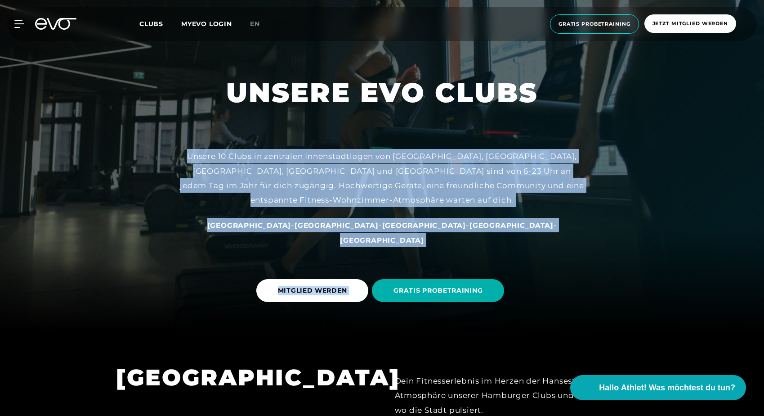
click at [424, 241] on span "[GEOGRAPHIC_DATA]" at bounding box center [382, 240] width 84 height 9
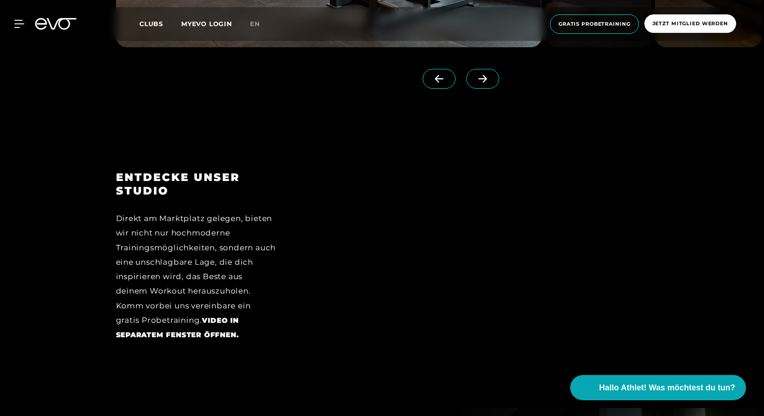
scroll to position [1397, 0]
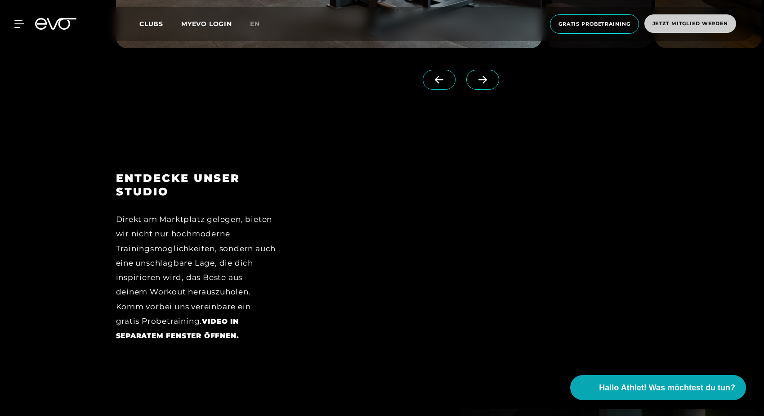
click at [682, 22] on span "Jetzt Mitglied werden" at bounding box center [691, 24] width 76 height 8
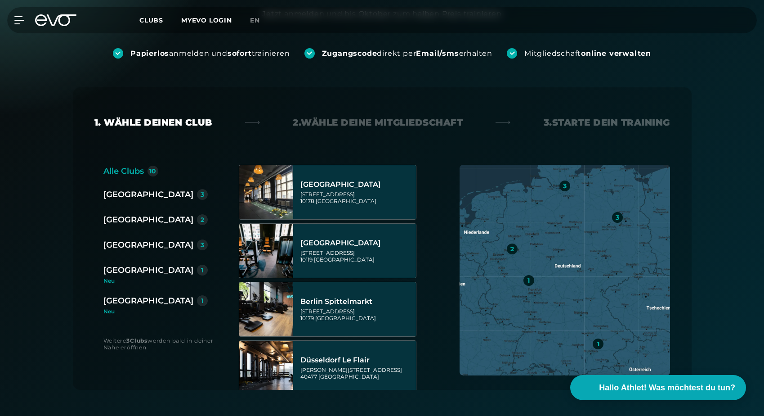
scroll to position [115, 0]
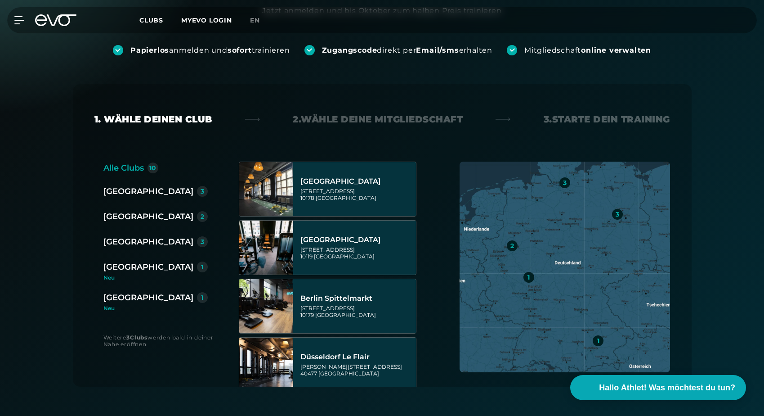
click at [144, 298] on div "[GEOGRAPHIC_DATA]" at bounding box center [148, 297] width 90 height 13
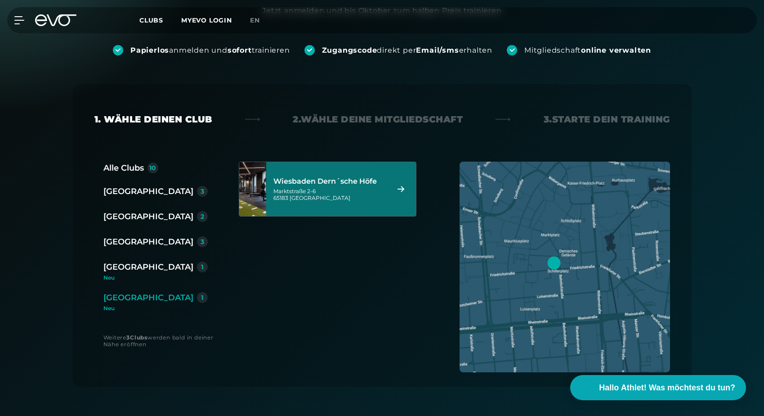
click at [375, 200] on div "Marktstraße 2-6 65183 Wiesbaden" at bounding box center [330, 194] width 113 height 13
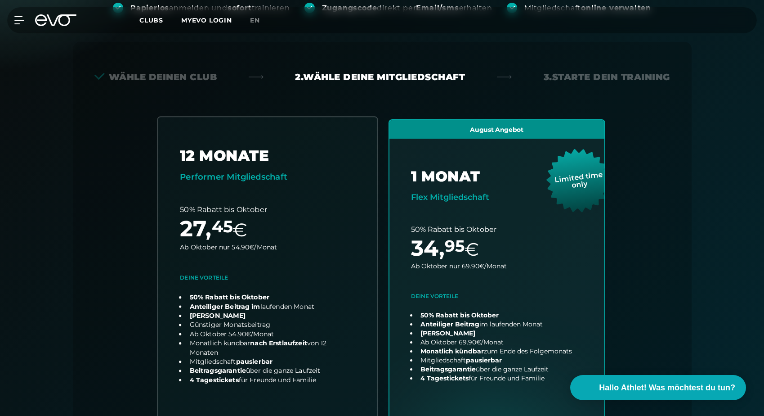
scroll to position [157, 0]
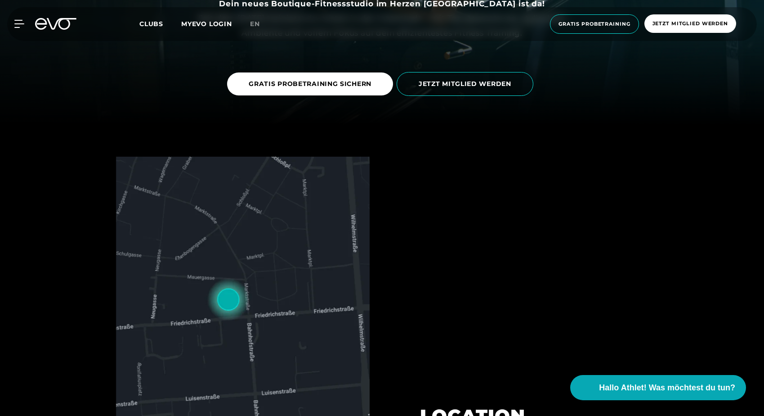
scroll to position [291, 0]
click at [674, 27] on span "Jetzt Mitglied werden" at bounding box center [691, 24] width 76 height 8
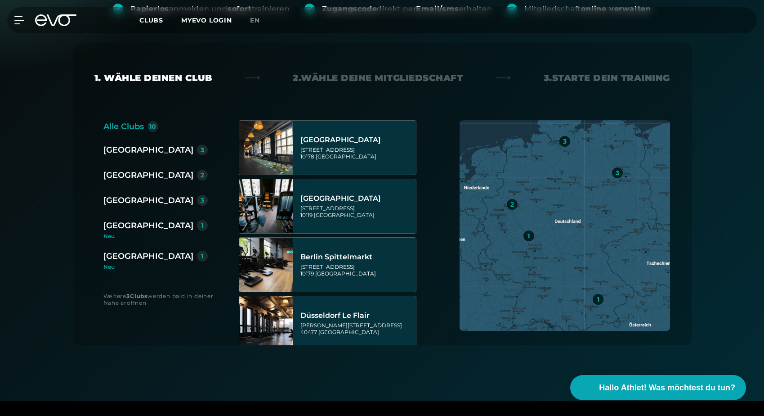
scroll to position [157, 0]
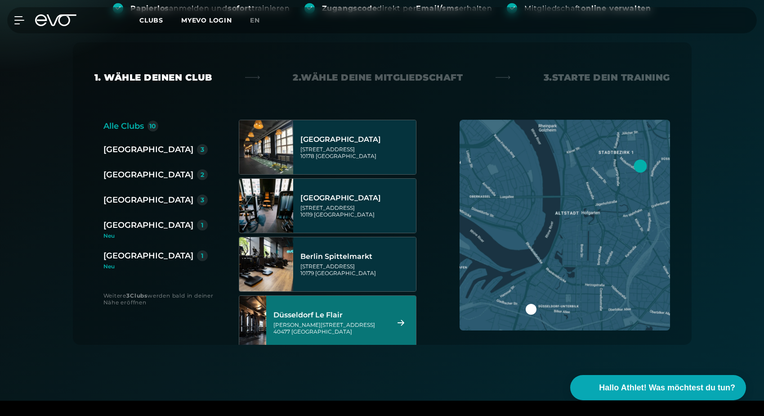
click at [367, 320] on div "Düsseldorf Le Flair Marc-Chagall-Straße 2 40477 Düsseldorf" at bounding box center [330, 323] width 113 height 40
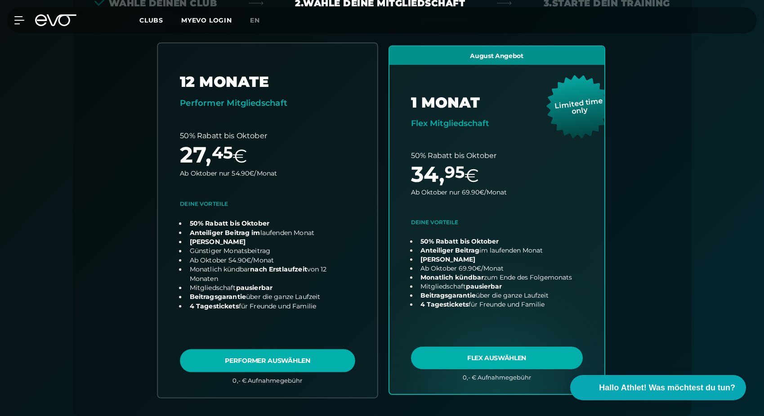
scroll to position [219, 0]
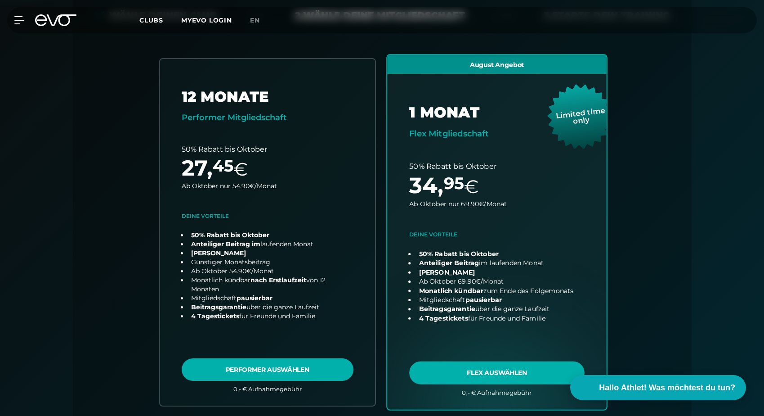
click at [510, 372] on link "choose plan" at bounding box center [497, 232] width 220 height 354
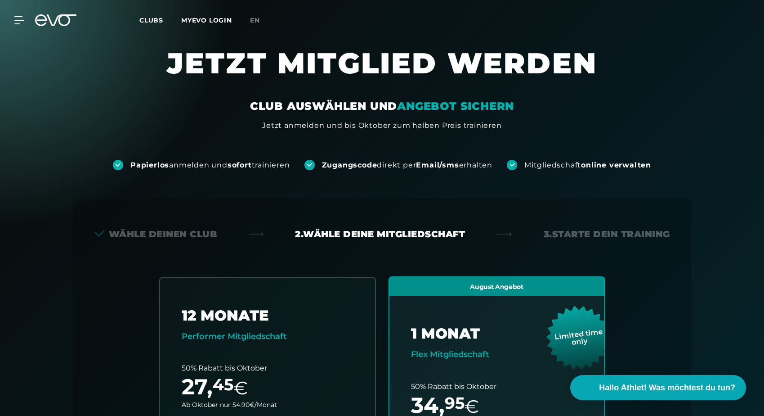
scroll to position [0, 0]
click at [218, 22] on link "MYEVO LOGIN" at bounding box center [206, 20] width 51 height 8
